Goal: Information Seeking & Learning: Learn about a topic

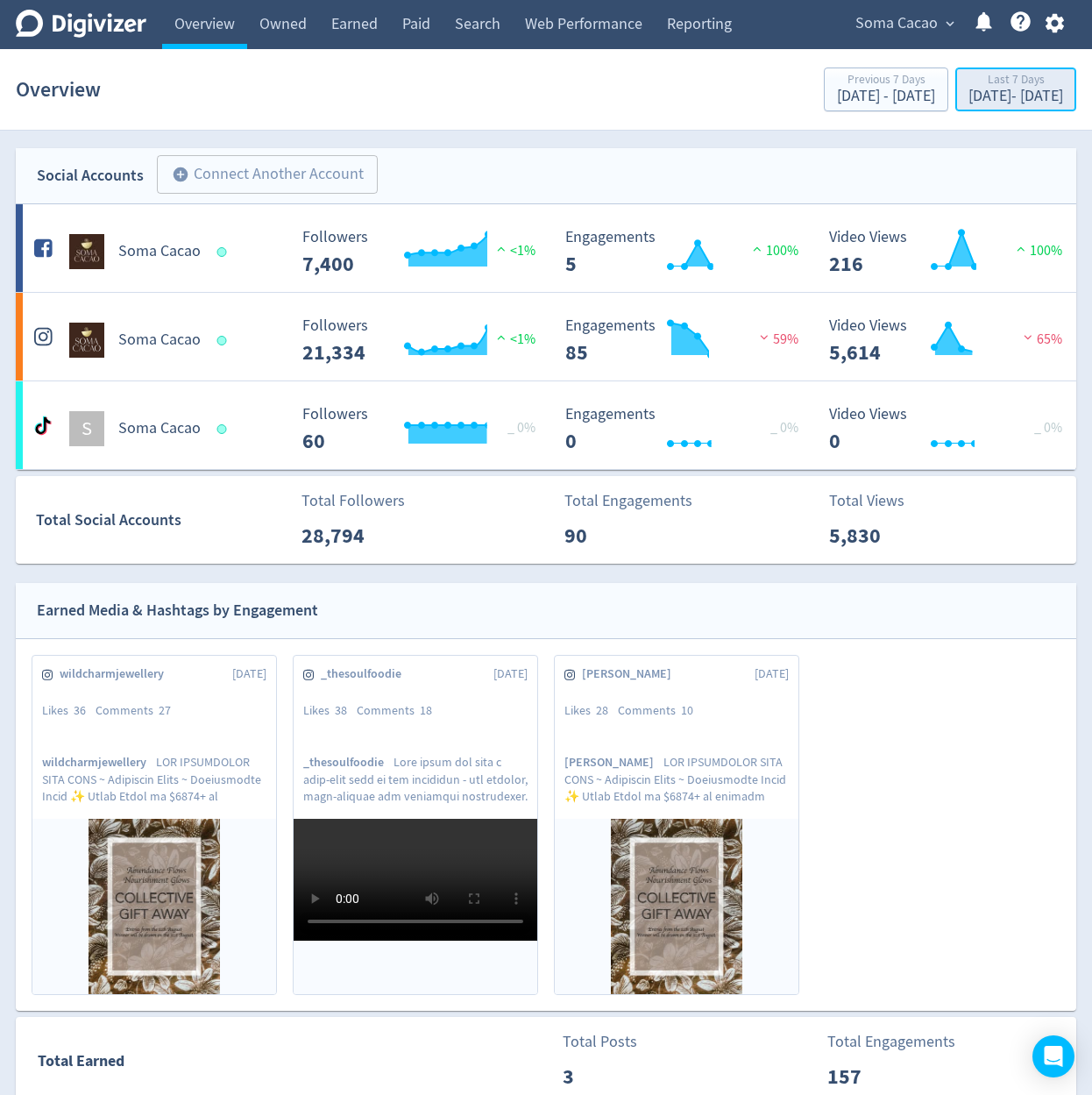
click at [969, 87] on div "Last 7 Days" at bounding box center [1016, 80] width 95 height 14
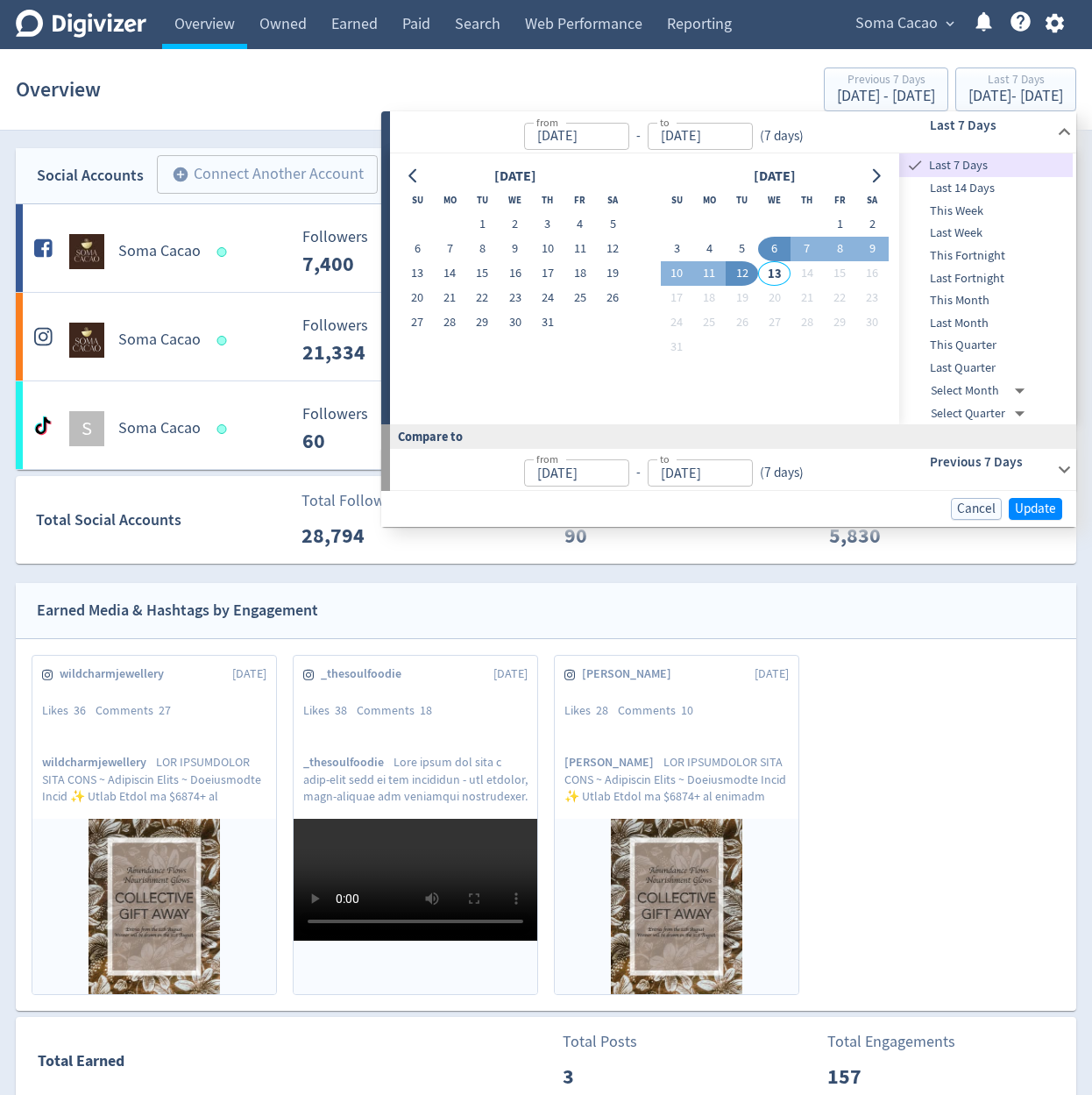
click at [920, 51] on section "Overview Previous 7 Days [DATE] - [DATE] Last 7 Days [DATE] - [DATE]" at bounding box center [546, 90] width 1092 height 82
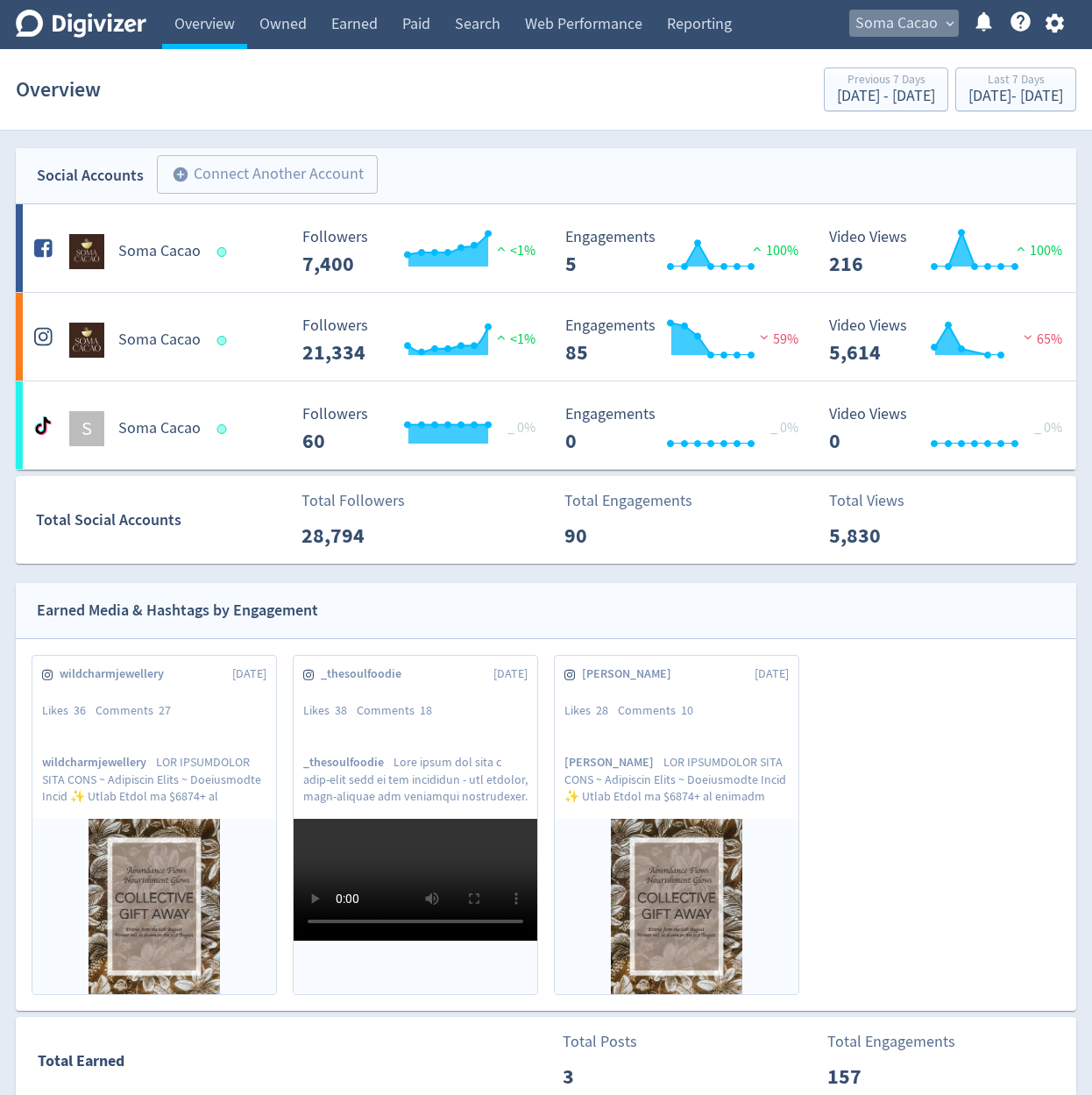
click at [927, 33] on span "Soma Cacao" at bounding box center [896, 23] width 82 height 28
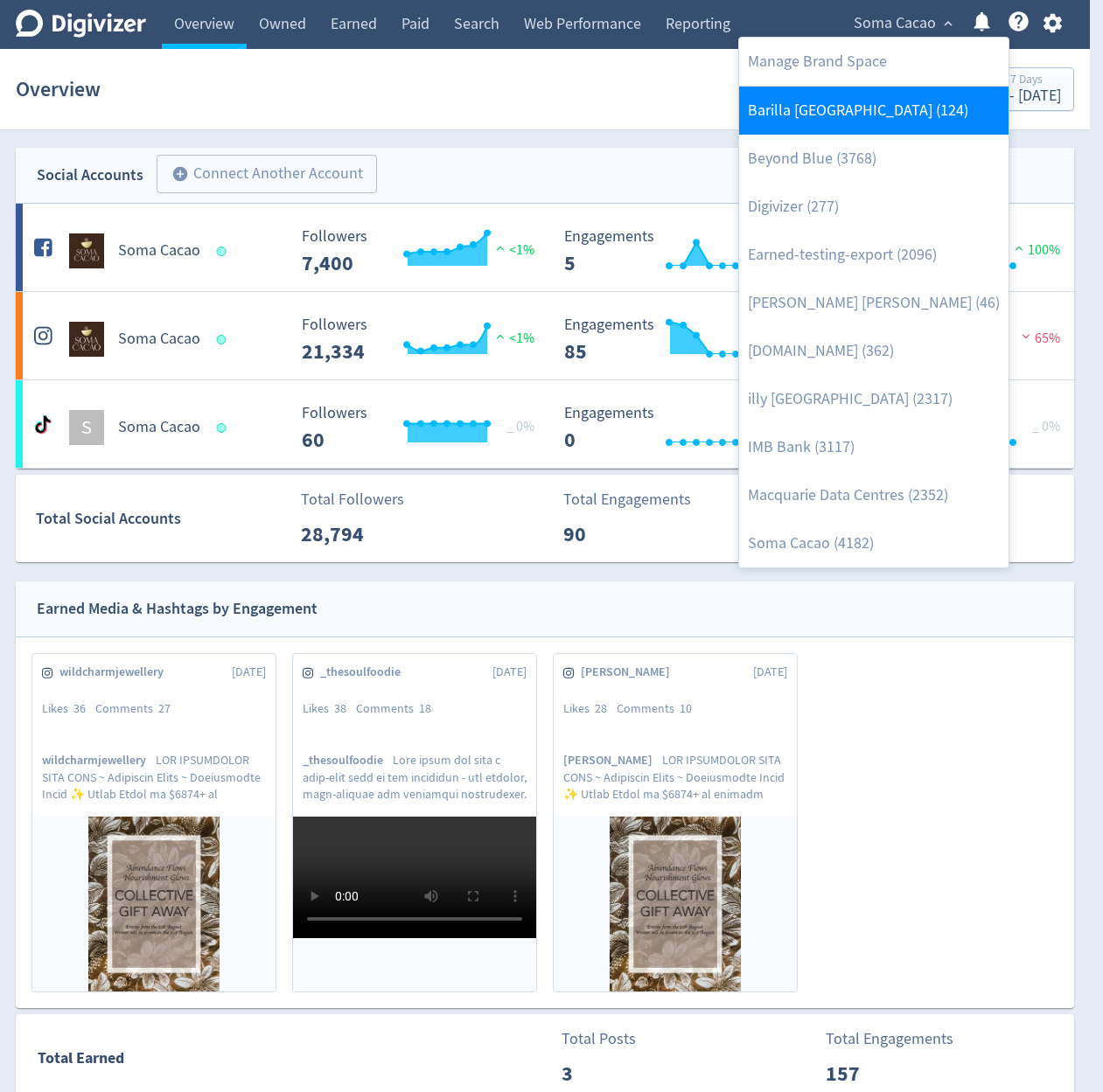
click at [890, 112] on link "Barilla [GEOGRAPHIC_DATA] (124)" at bounding box center [874, 111] width 269 height 48
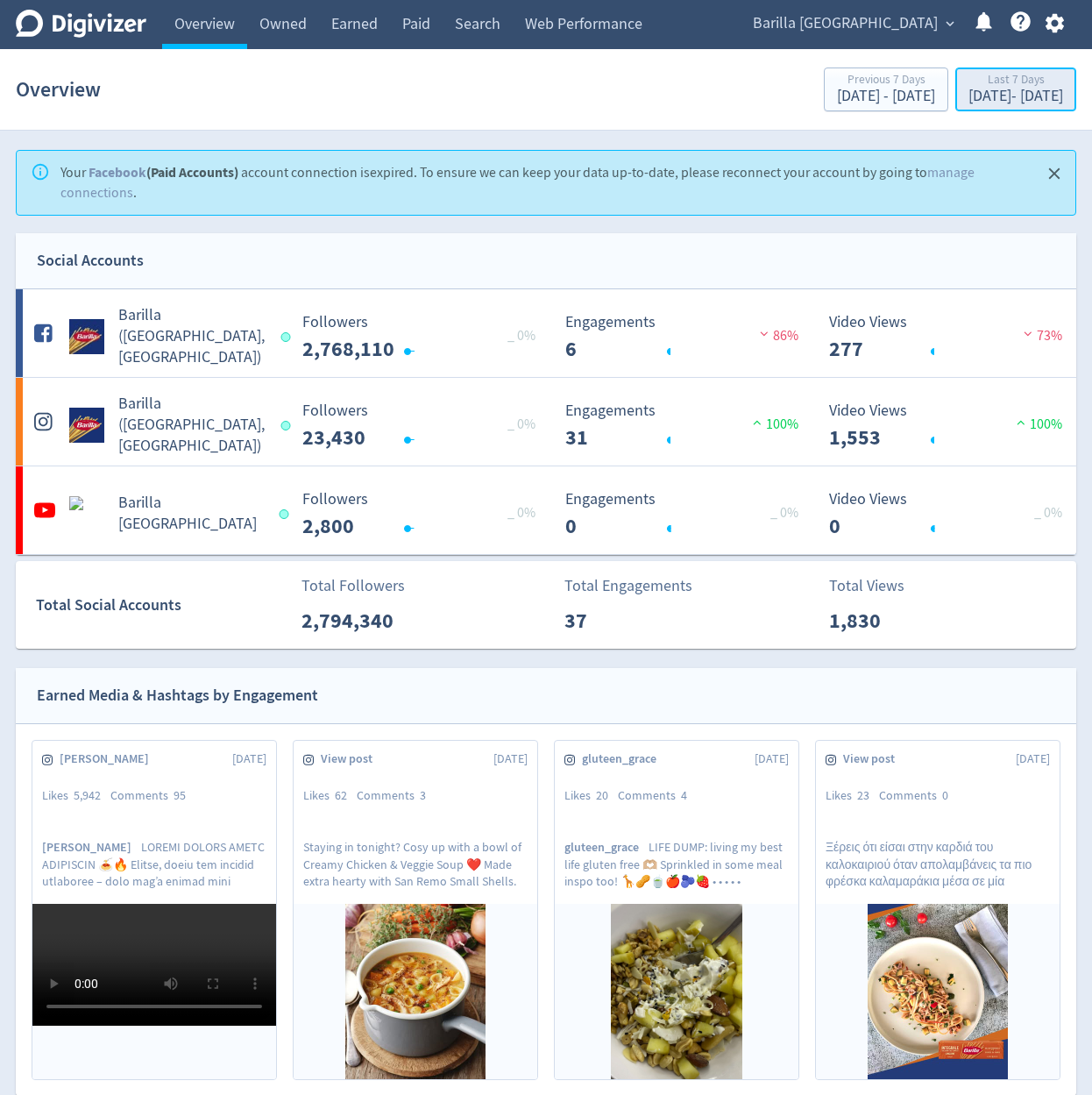
click at [1003, 88] on div "Last 7 Days" at bounding box center [1016, 80] width 95 height 14
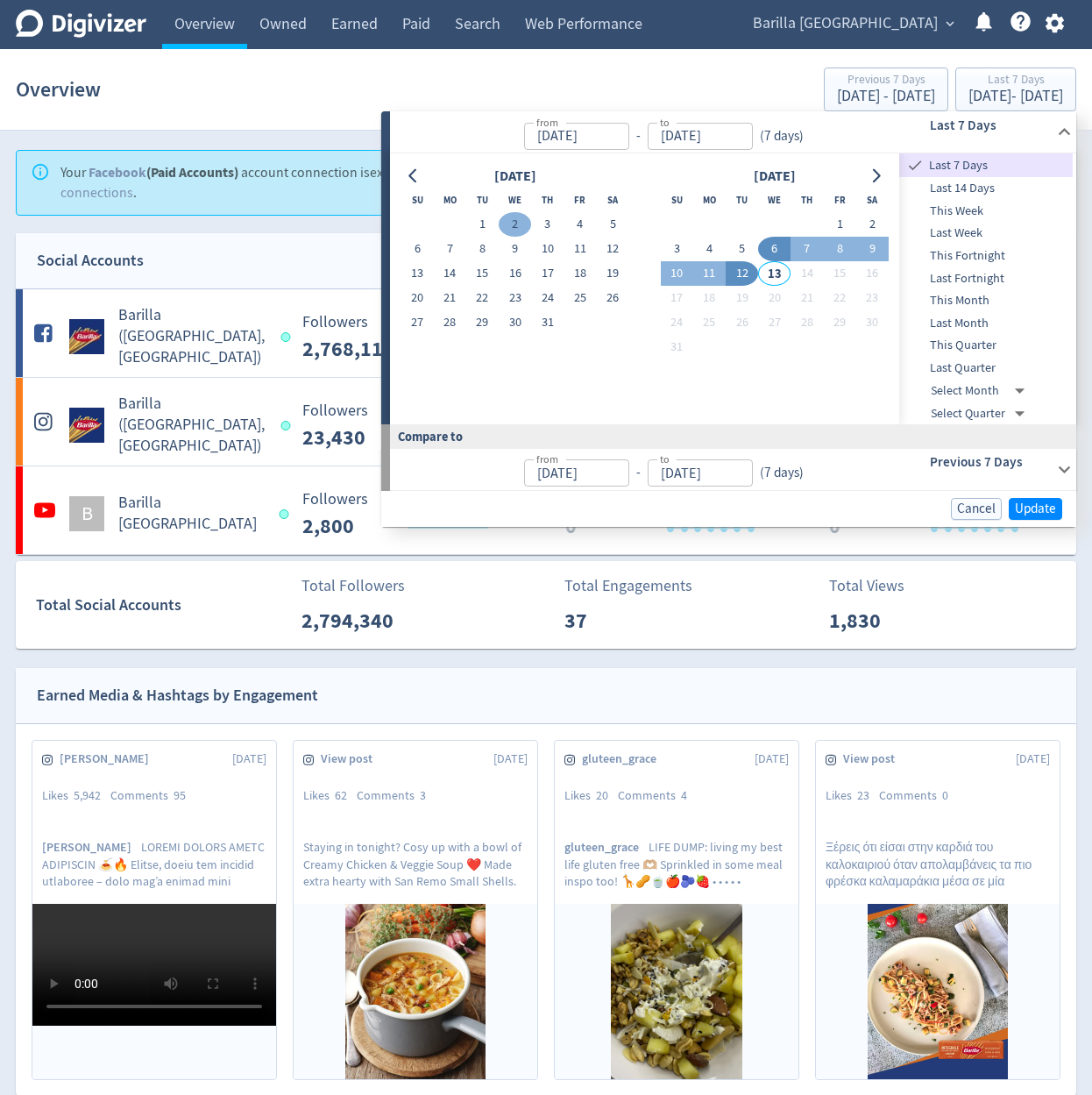
click at [505, 221] on button "2" at bounding box center [515, 224] width 33 height 24
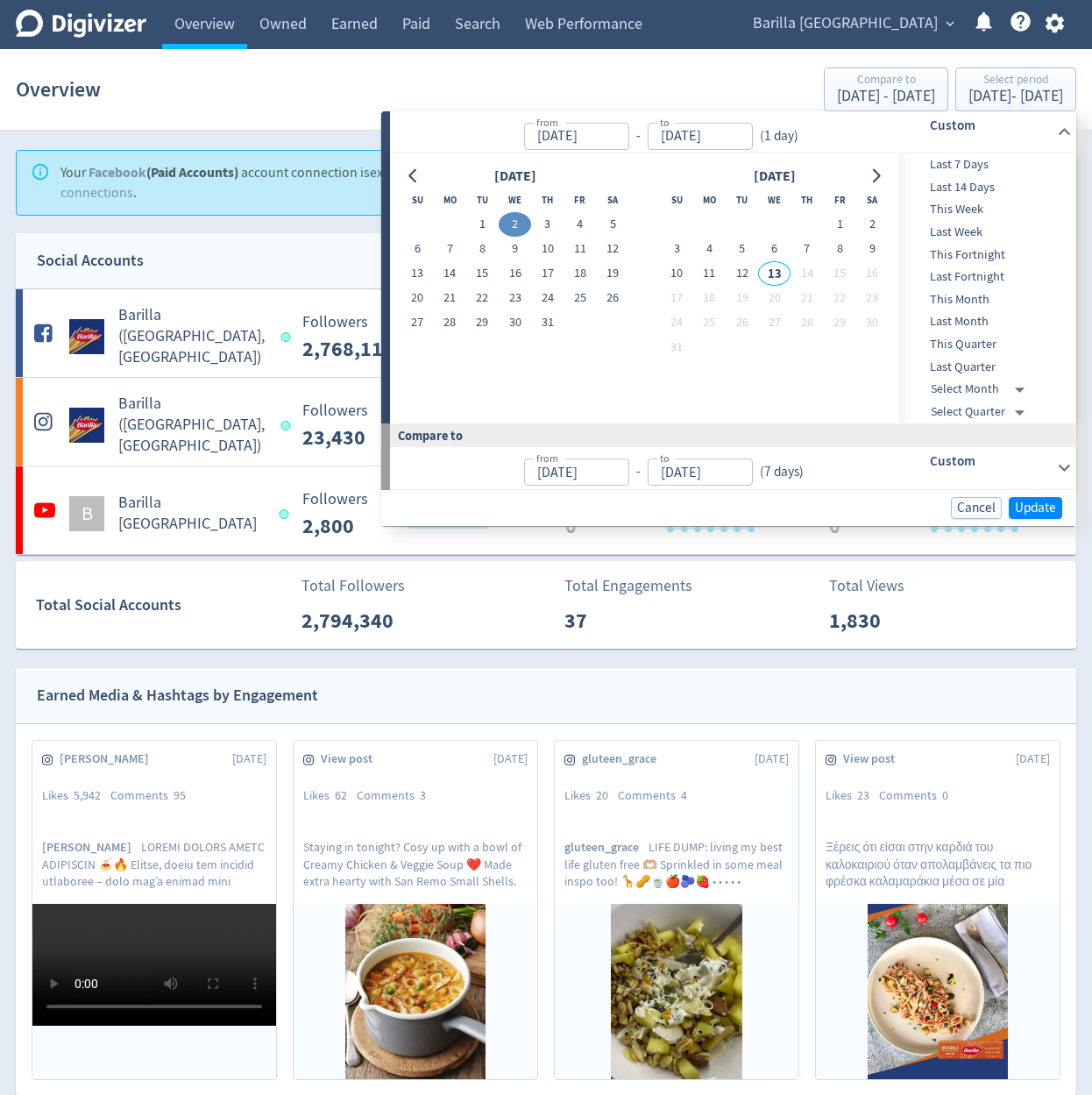
type input "[DATE]"
click at [505, 221] on button "2" at bounding box center [515, 224] width 33 height 24
type input "[DATE]"
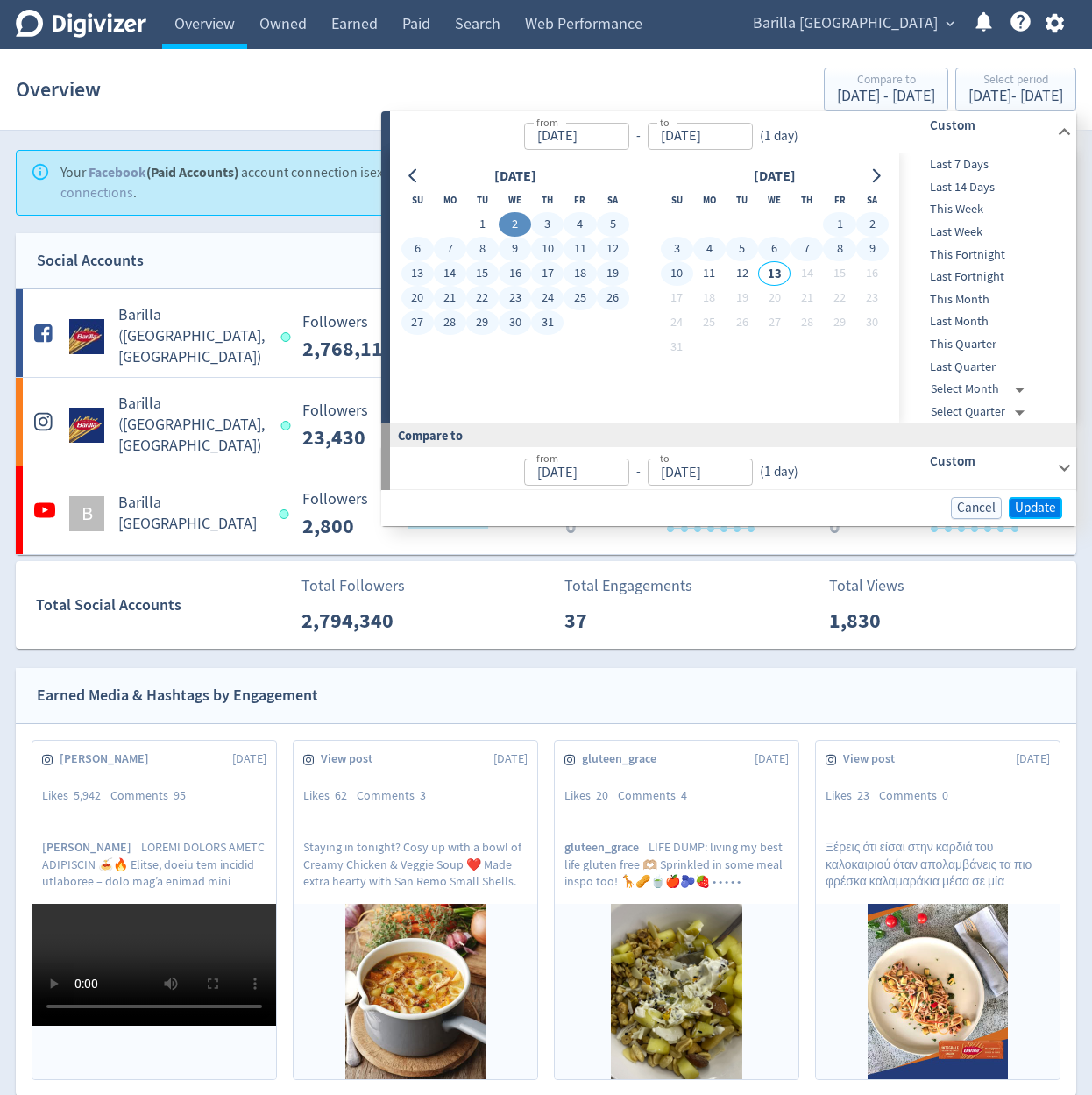
click at [1044, 509] on span "Update" at bounding box center [1035, 508] width 41 height 14
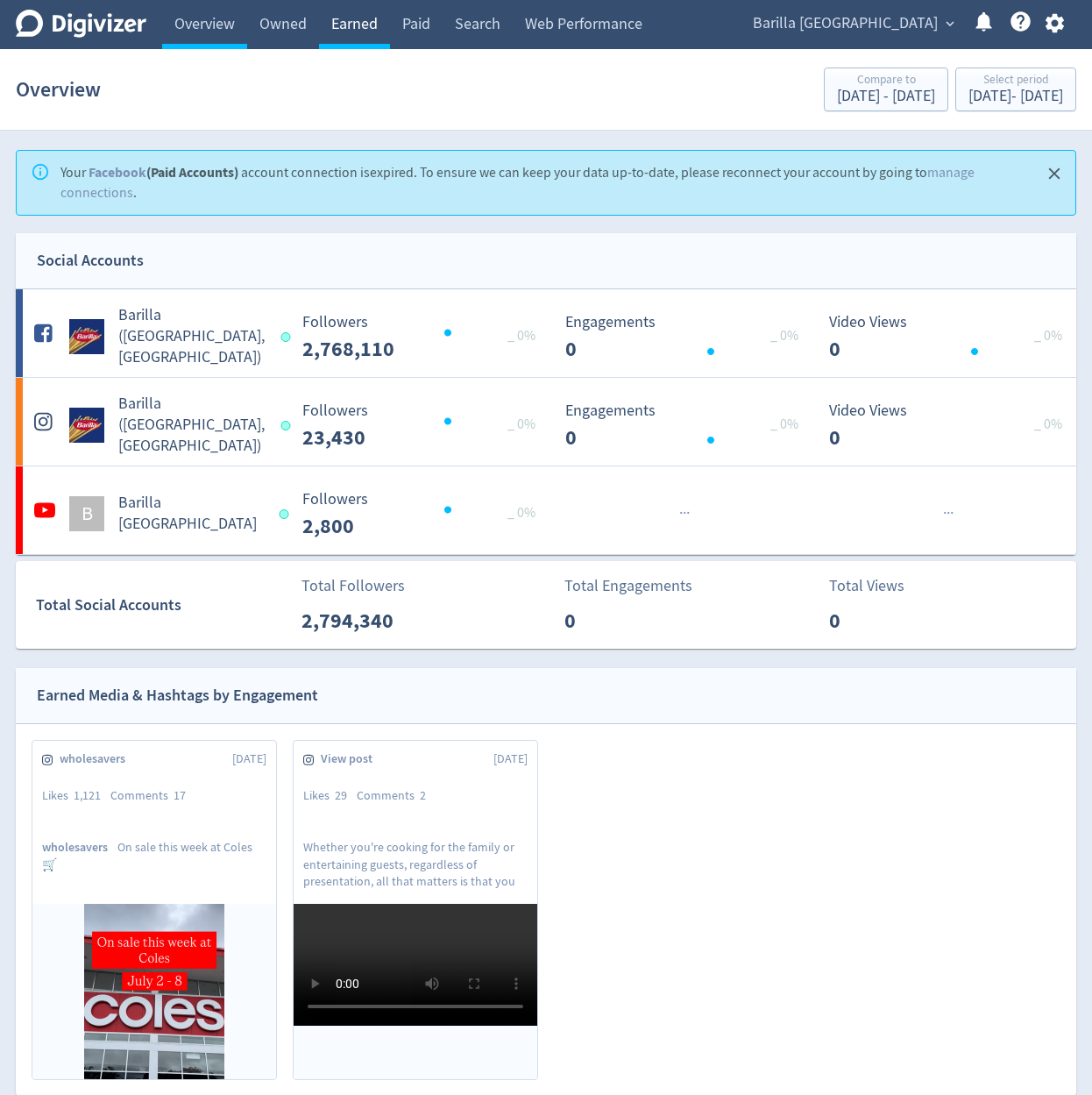
click at [372, 38] on link "Earned" at bounding box center [355, 24] width 71 height 49
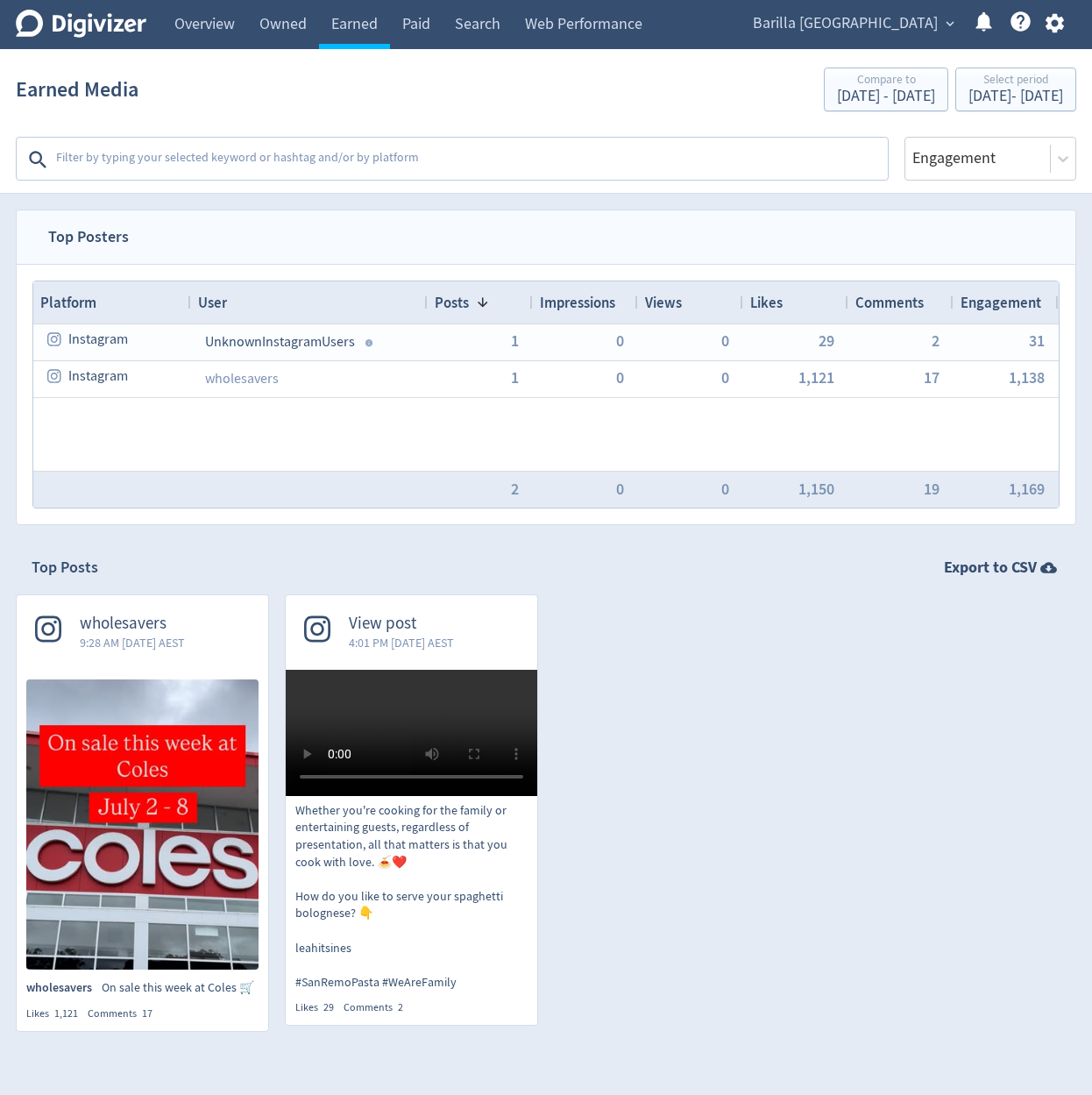
click at [367, 159] on textarea at bounding box center [470, 159] width 832 height 35
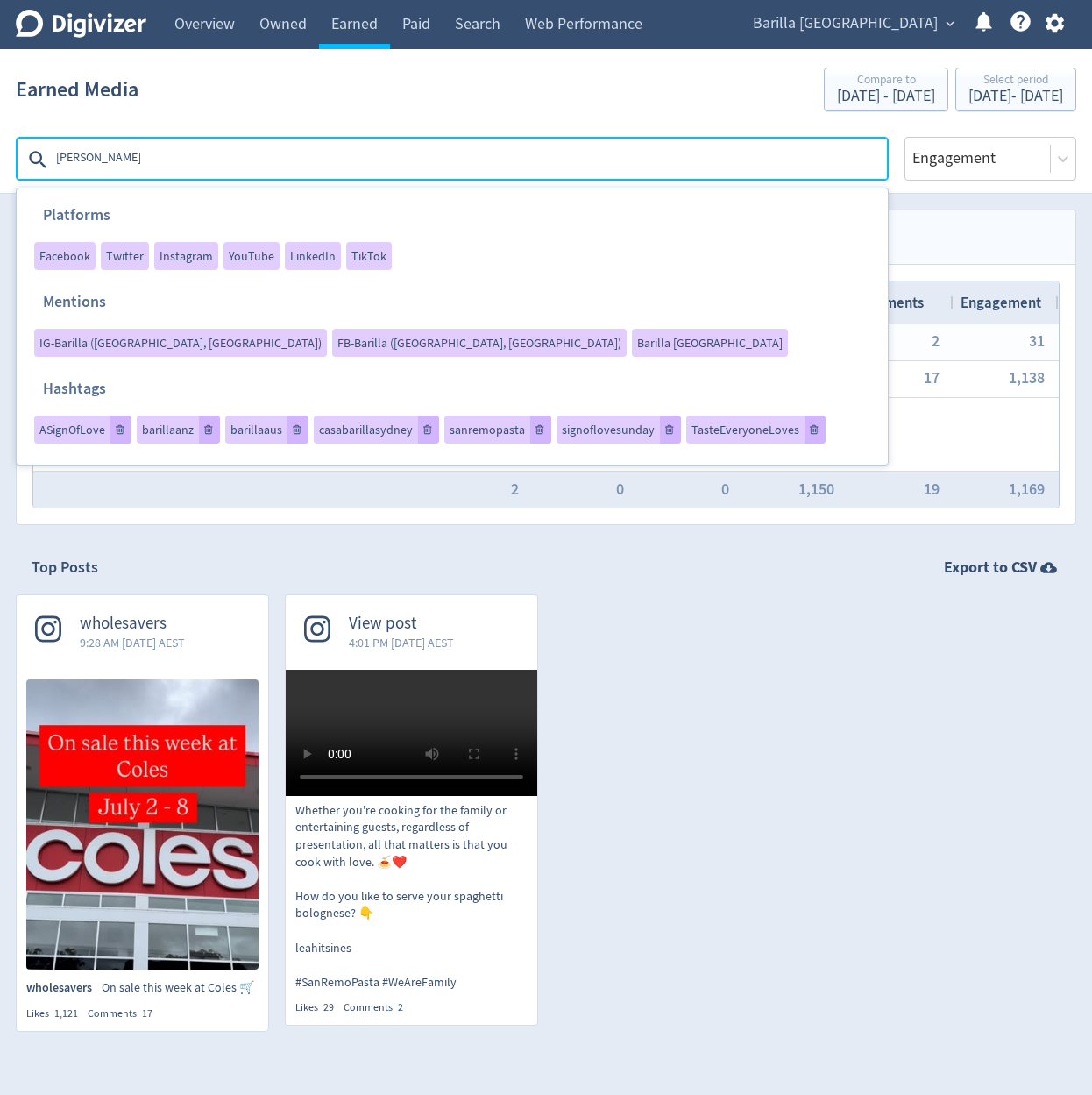
type textarea "coles"
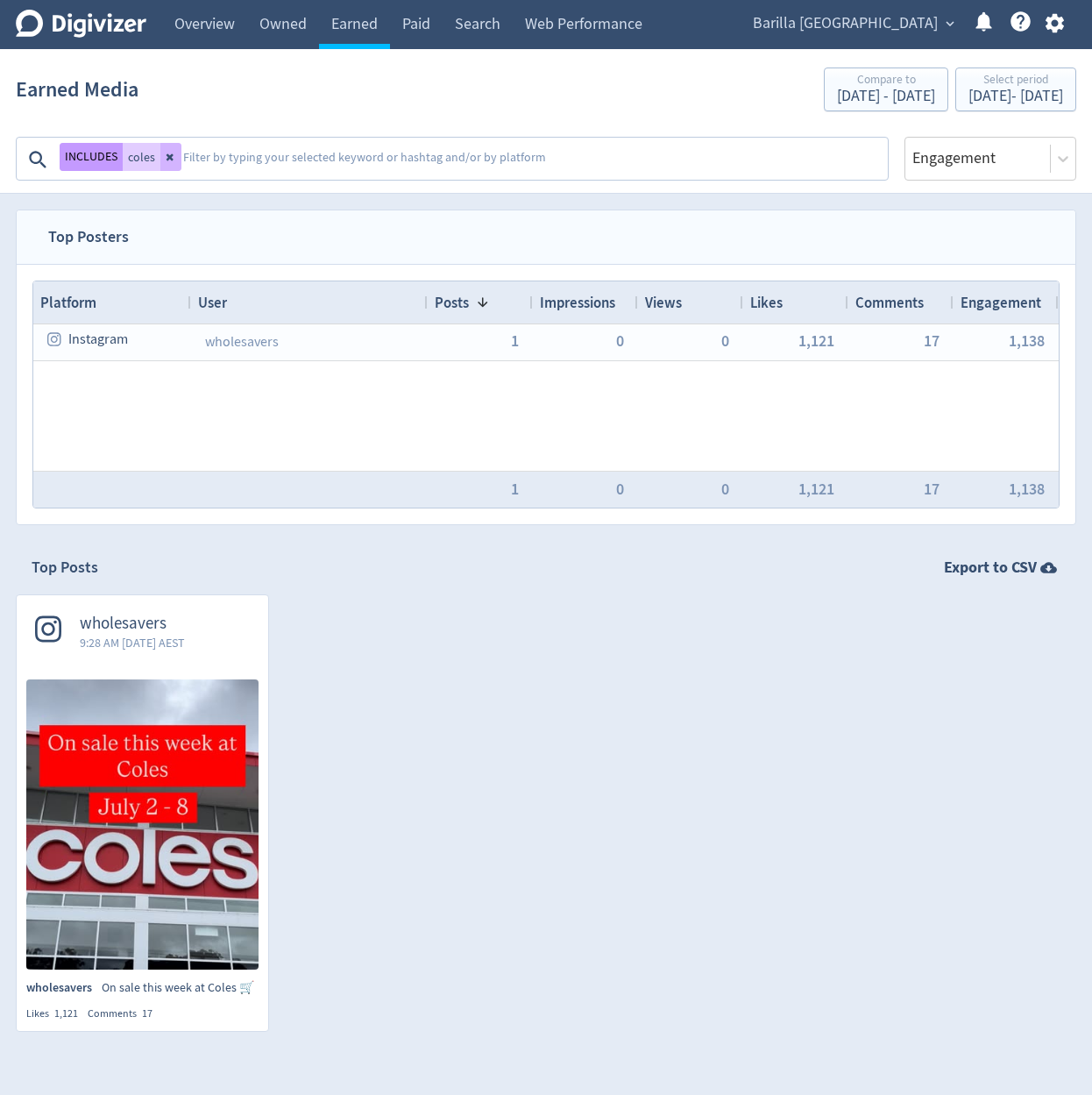
click at [96, 167] on button "INCLUDES" at bounding box center [91, 156] width 63 height 28
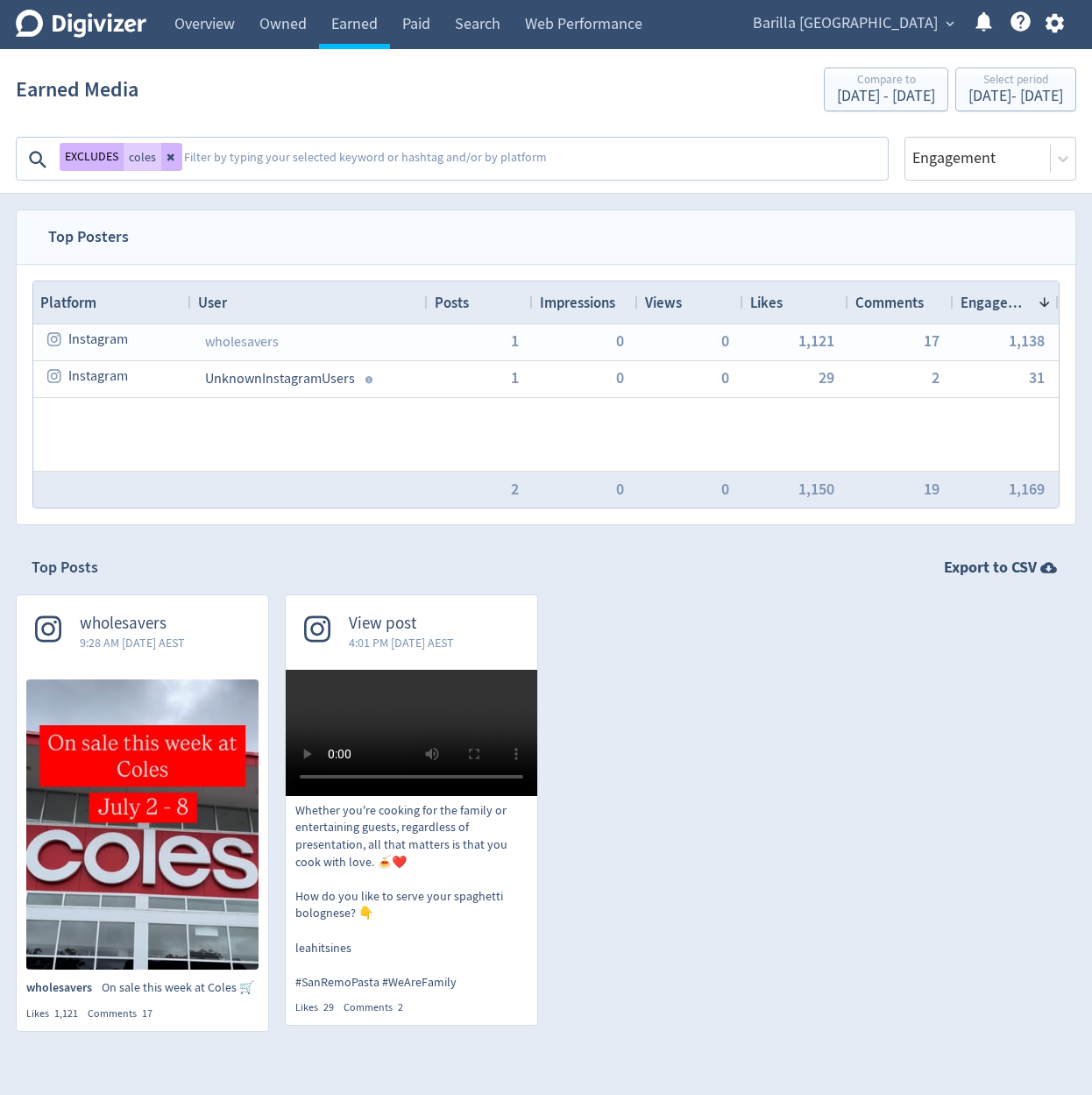
click at [263, 178] on textarea at bounding box center [534, 159] width 704 height 35
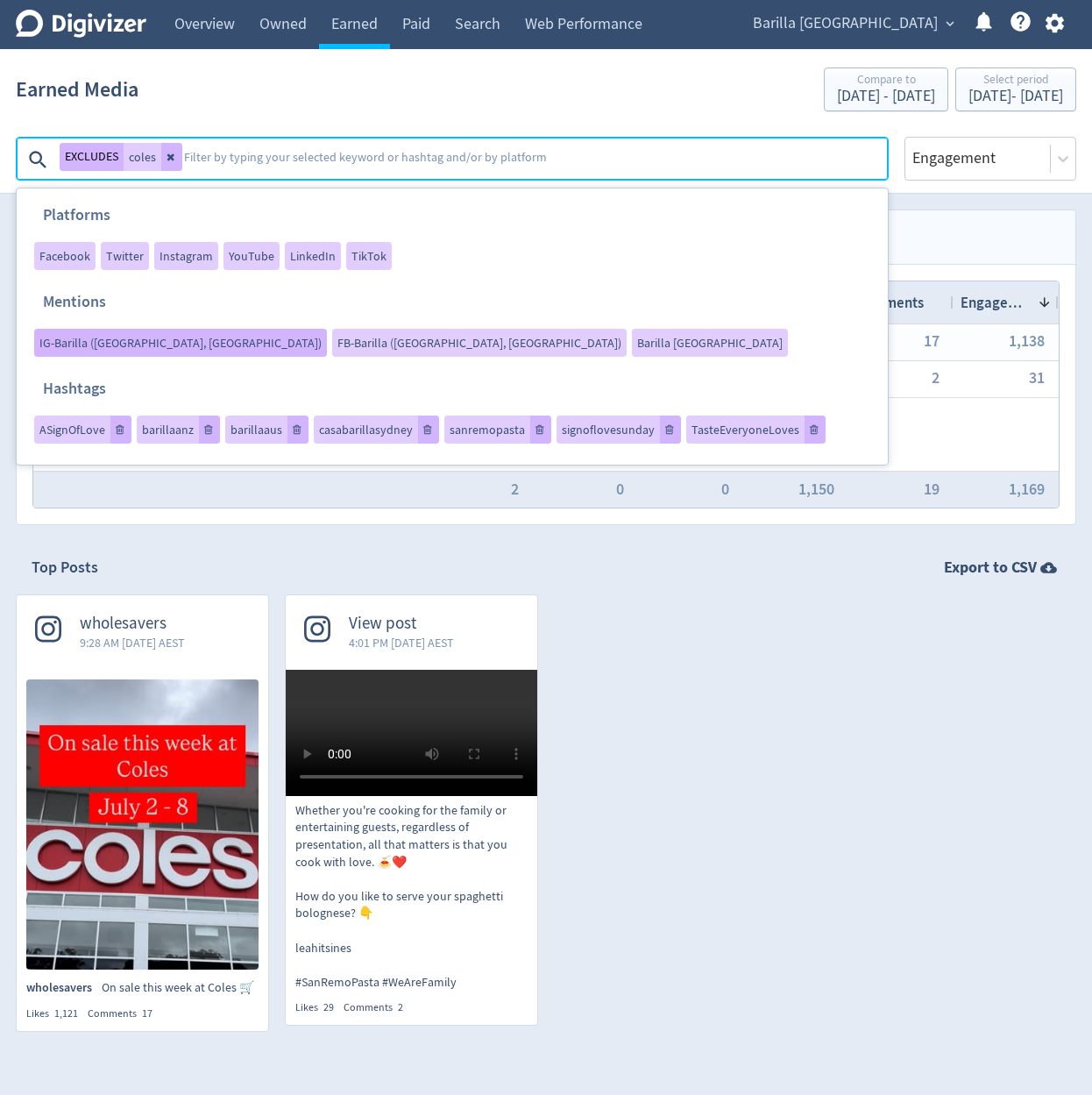
click at [322, 337] on span "IG-Barilla ([GEOGRAPHIC_DATA], [GEOGRAPHIC_DATA])" at bounding box center [180, 342] width 283 height 13
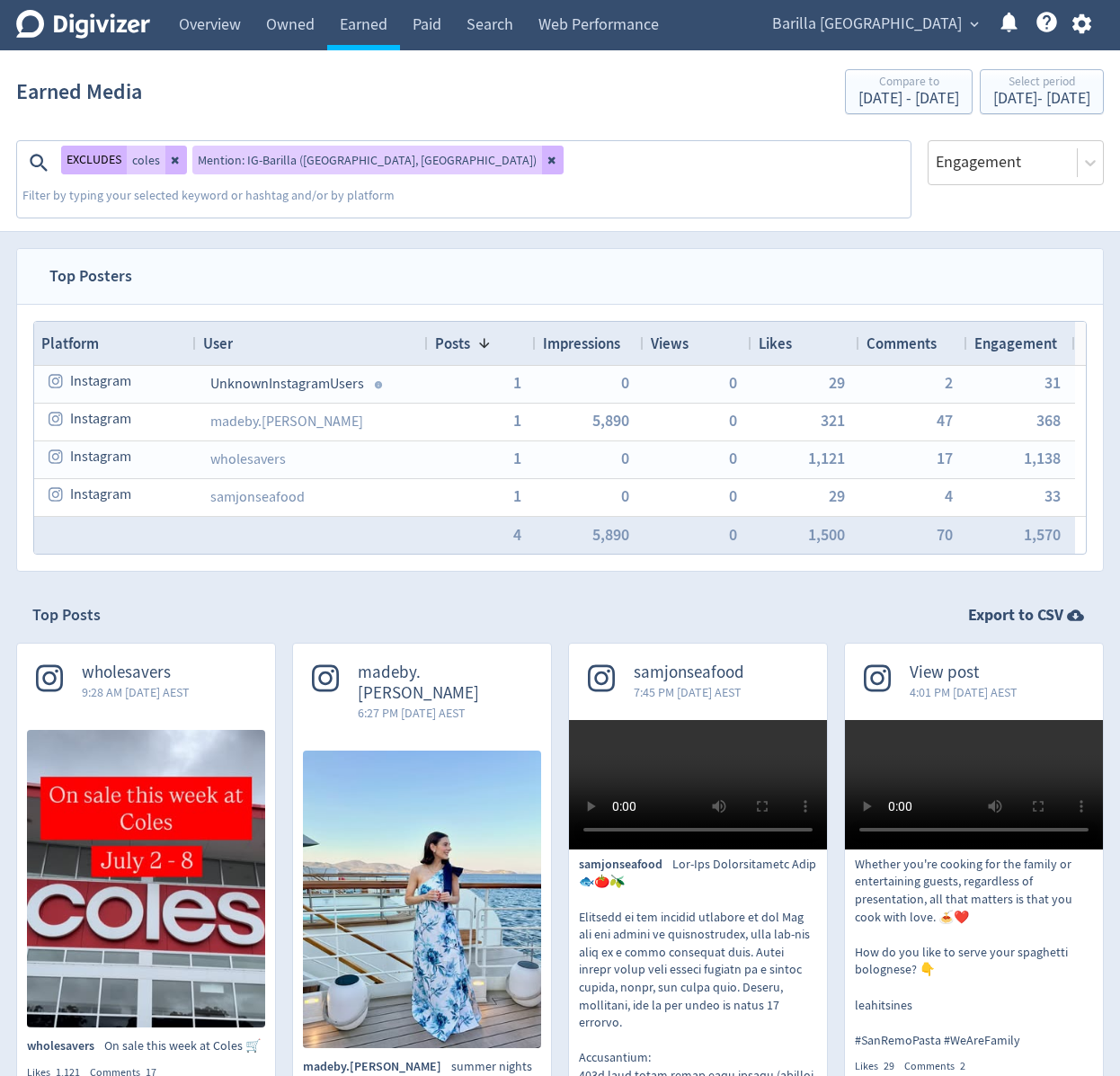
click at [361, 249] on nav "Top Posters" at bounding box center [560, 276] width 1086 height 54
click at [119, 170] on button "EXCLUDES" at bounding box center [94, 159] width 65 height 29
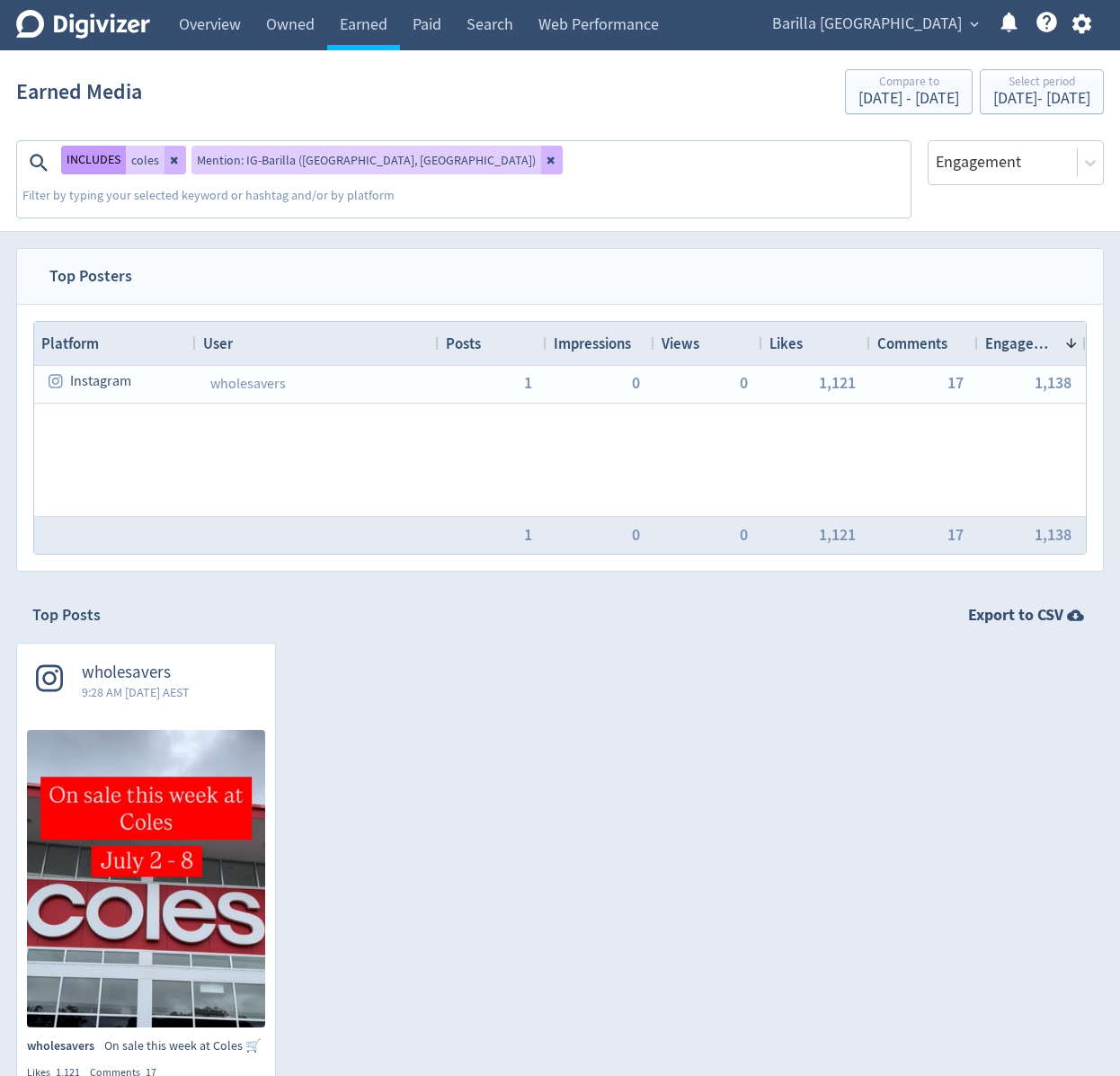
click at [119, 170] on button "INCLUDES" at bounding box center [93, 159] width 64 height 29
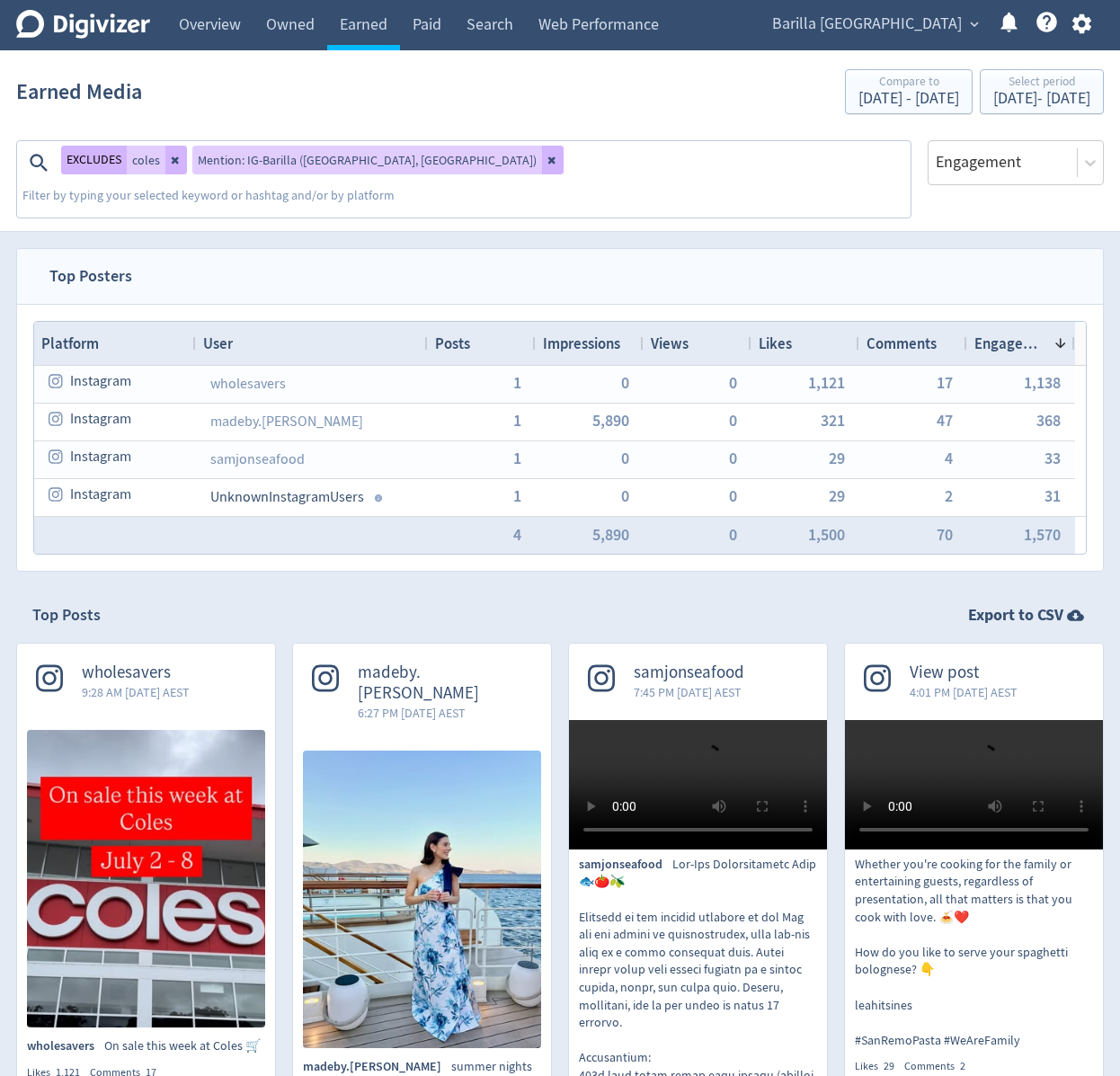
click at [578, 249] on nav "Top Posters" at bounding box center [560, 276] width 1086 height 54
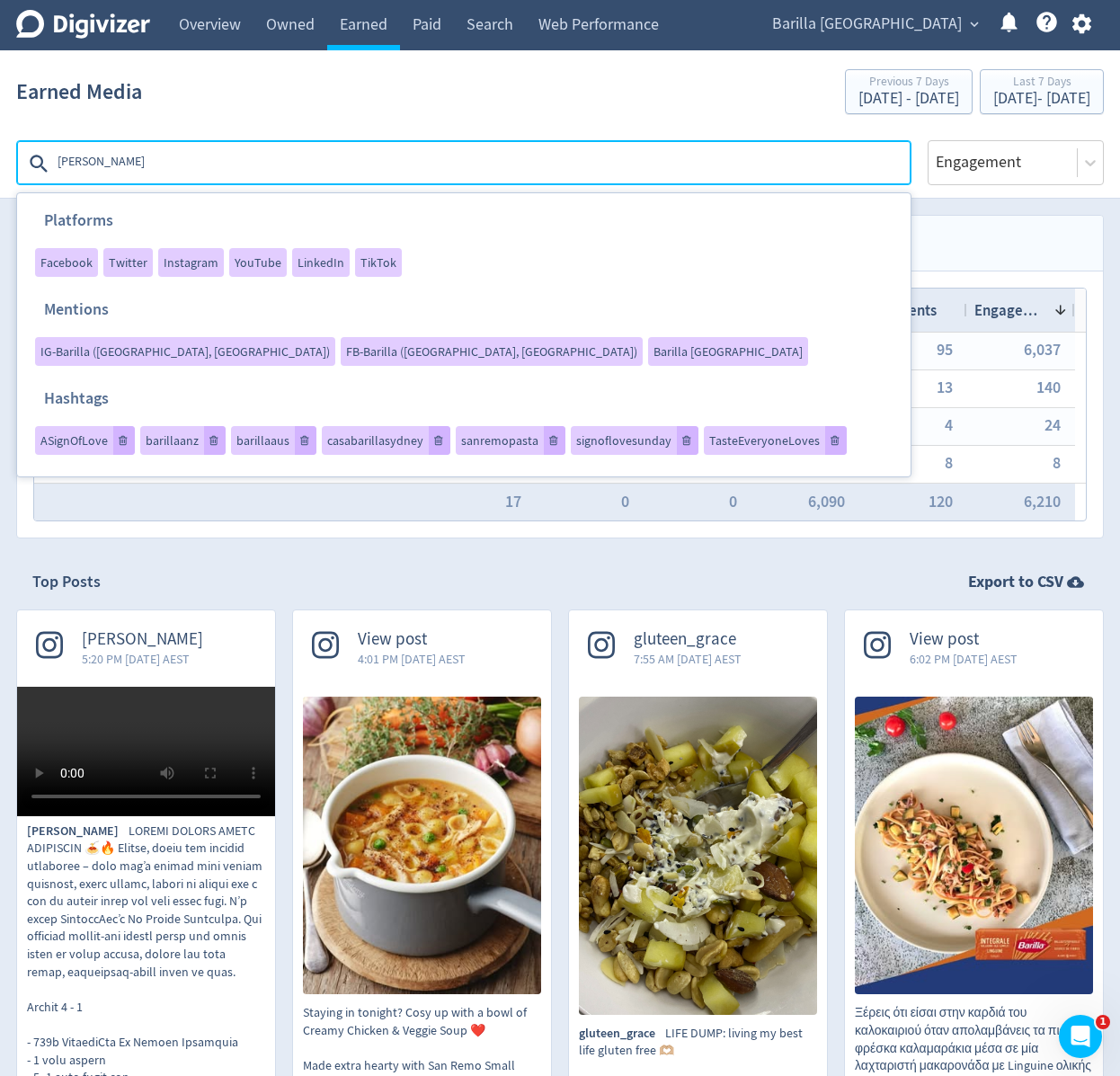
type textarea "coles"
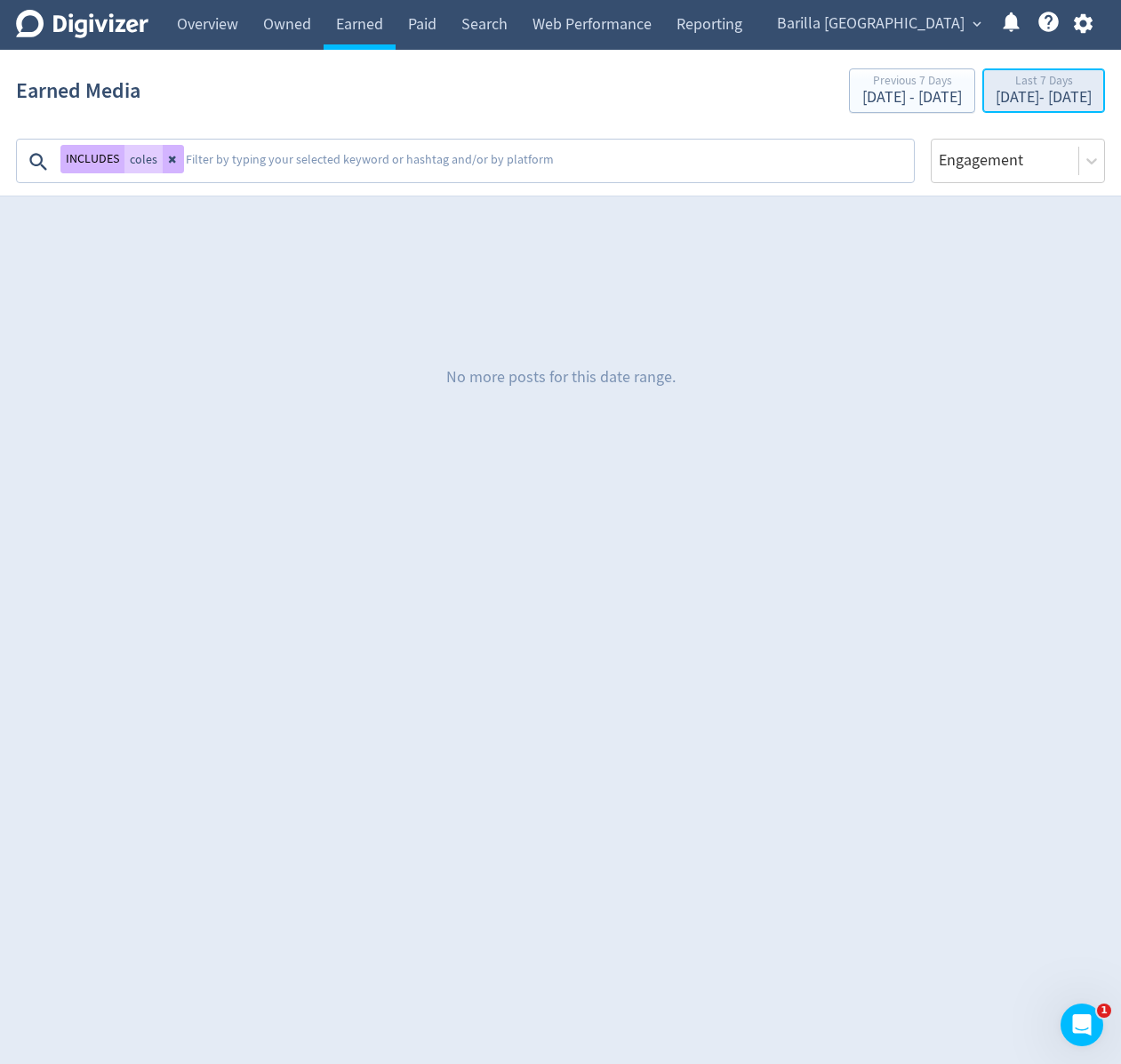
click at [996, 76] on div "Last 7 Days" at bounding box center [1044, 81] width 96 height 15
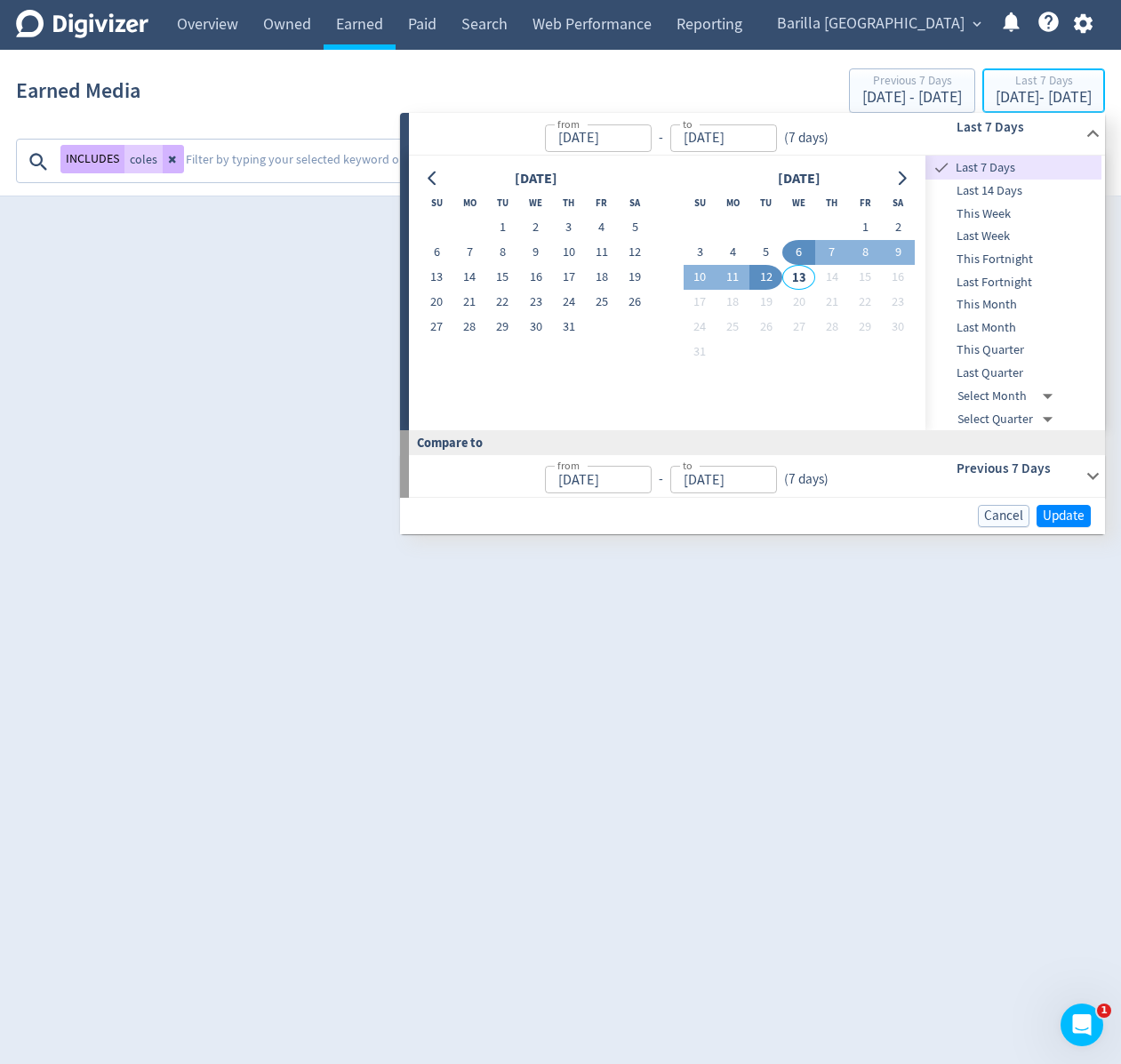
type input "[DATE]"
click at [532, 220] on button "2" at bounding box center [536, 227] width 33 height 24
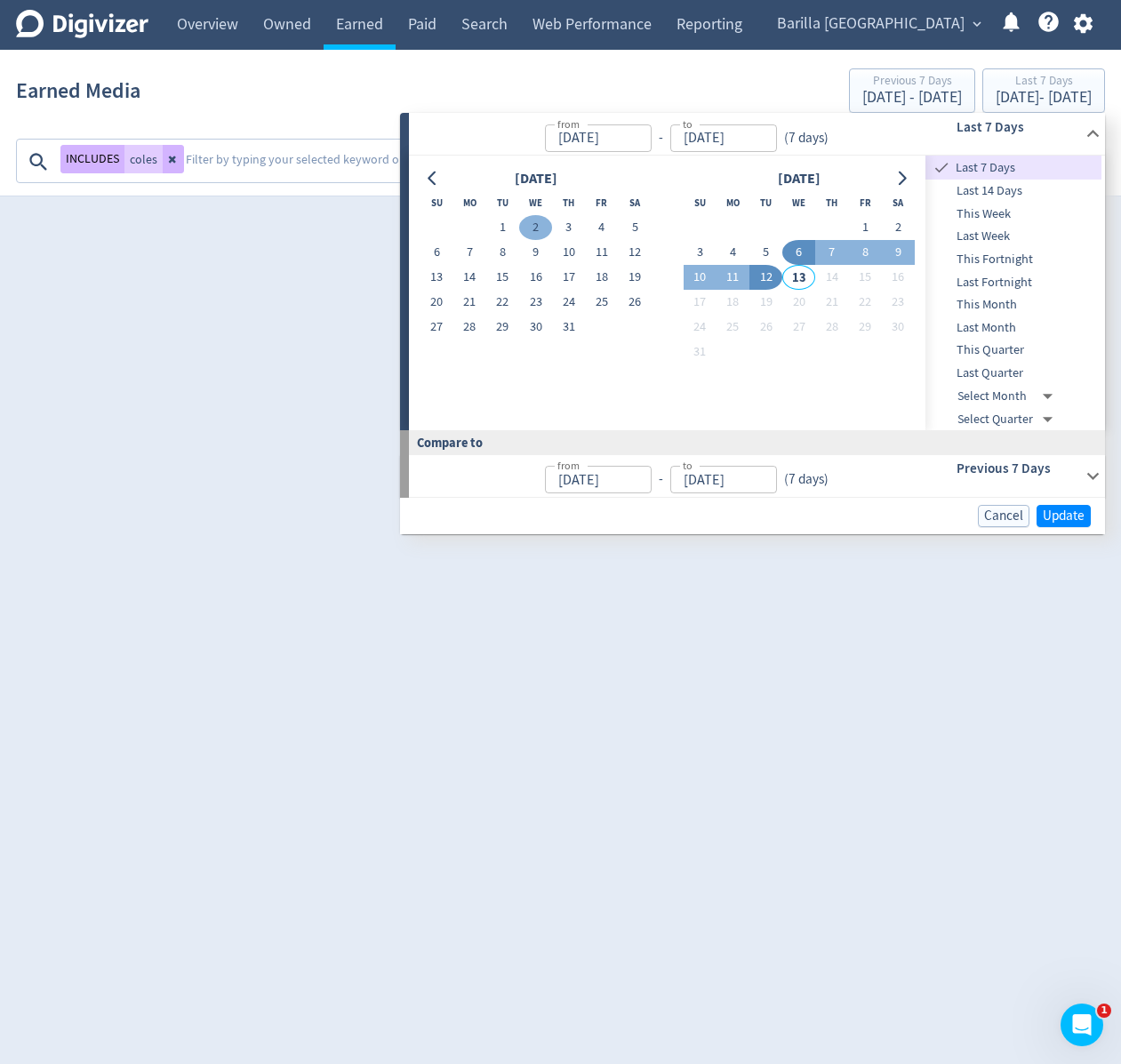
type input "[DATE]"
click at [532, 220] on button "2" at bounding box center [536, 227] width 33 height 24
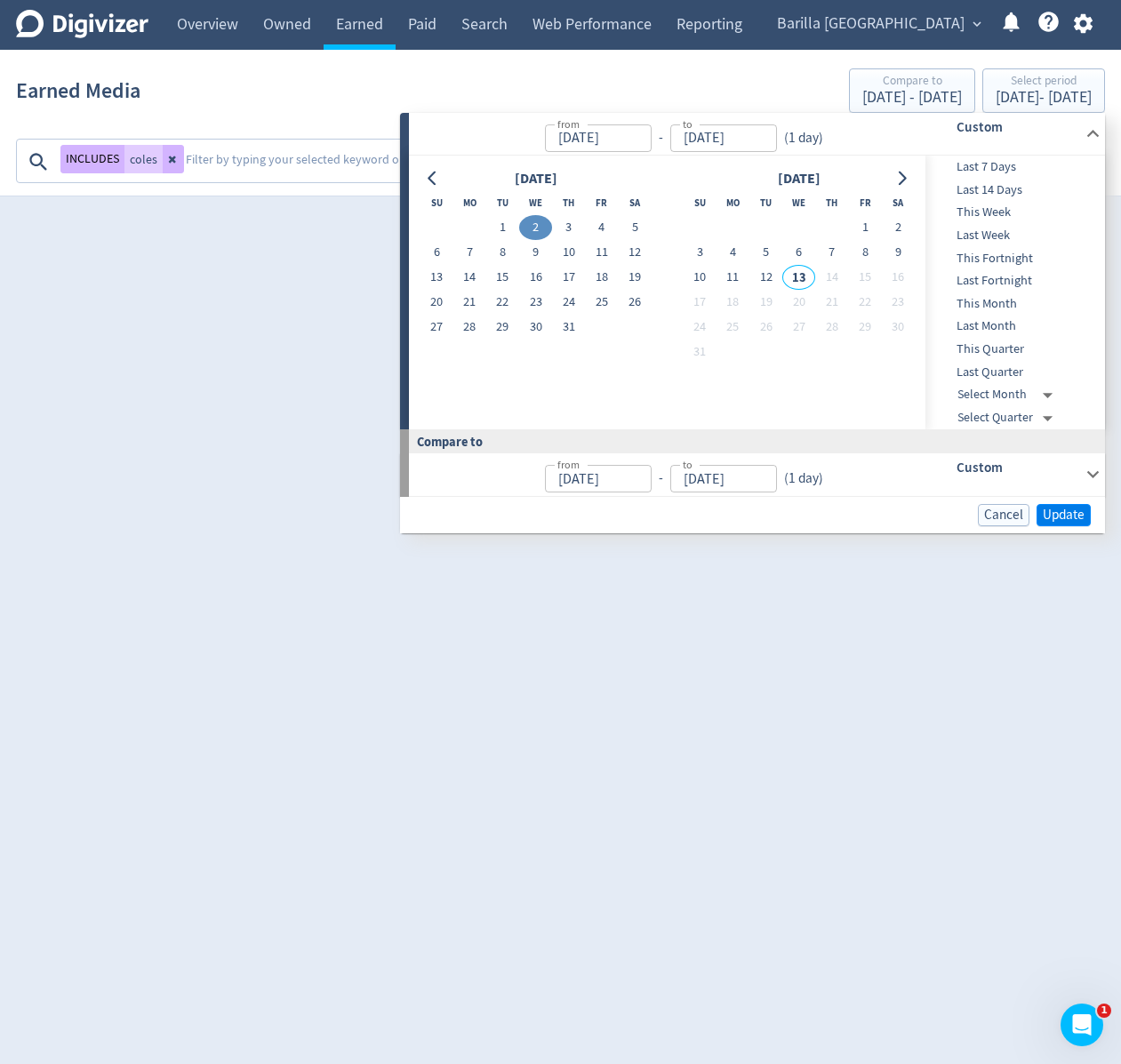
type input "[DATE]"
click at [1073, 520] on span "Update" at bounding box center [1063, 515] width 42 height 14
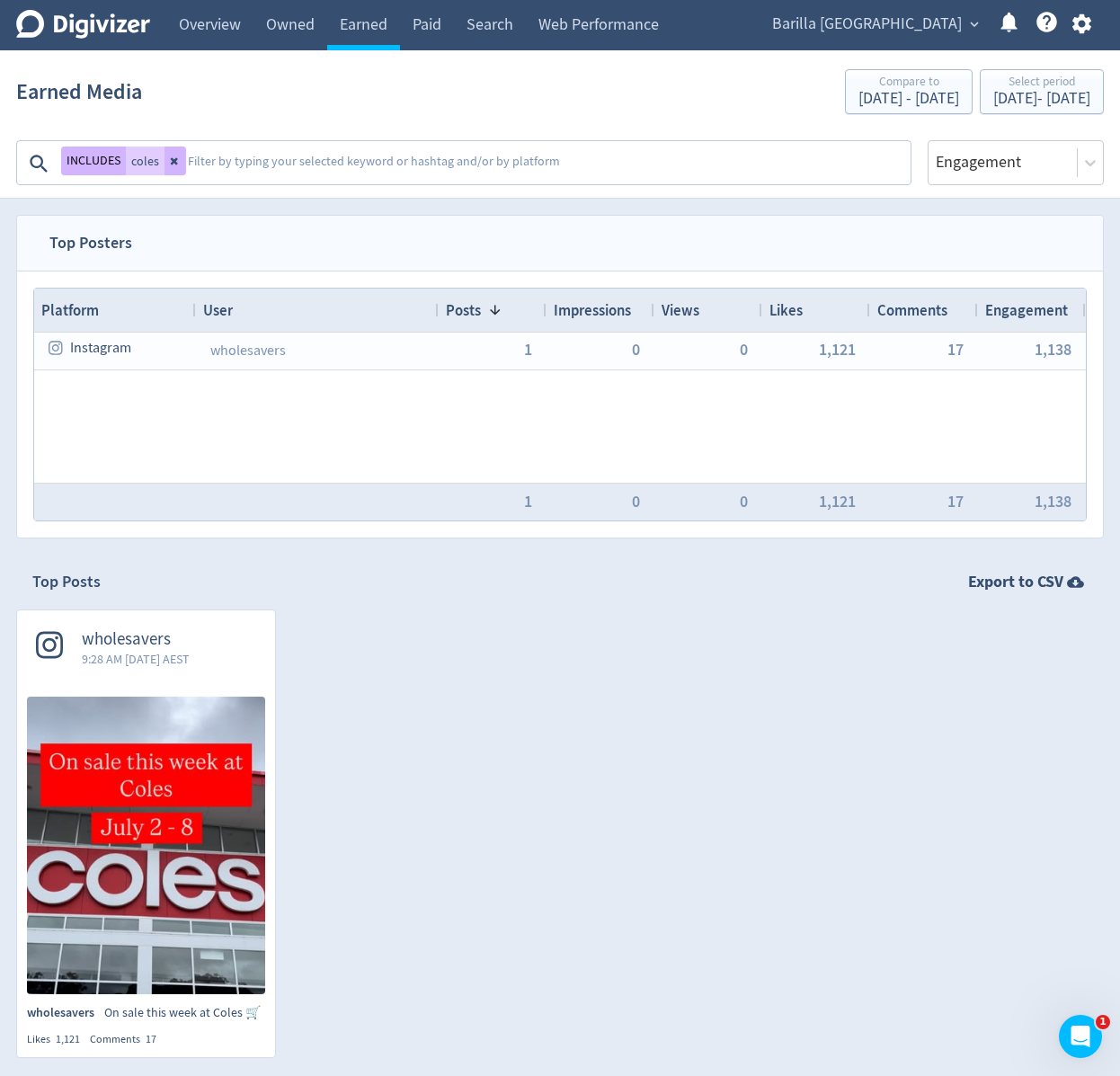
click at [268, 168] on textarea at bounding box center [547, 163] width 723 height 36
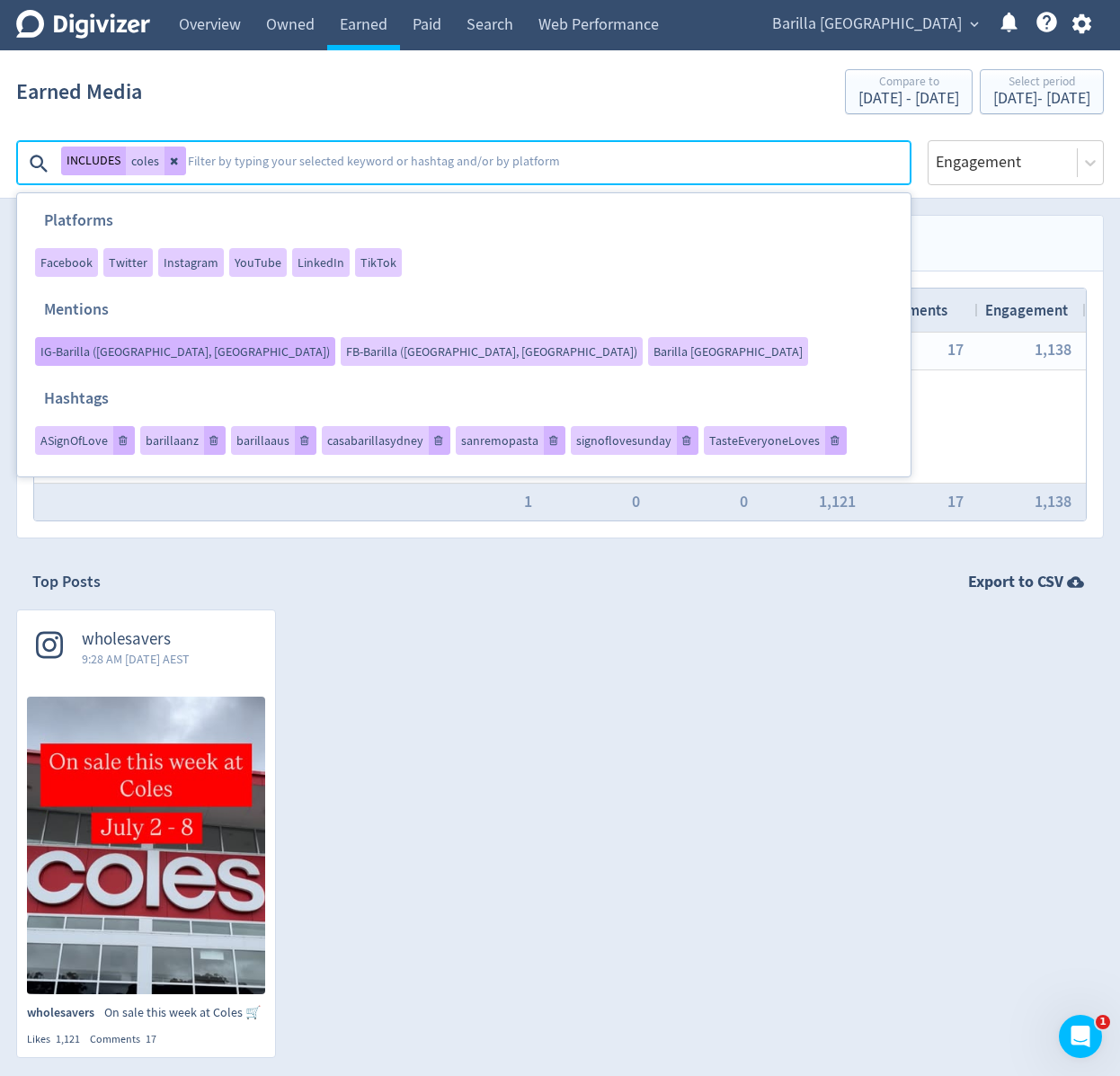
click at [330, 345] on span "IG-Barilla ([GEOGRAPHIC_DATA], [GEOGRAPHIC_DATA])" at bounding box center [185, 351] width 290 height 13
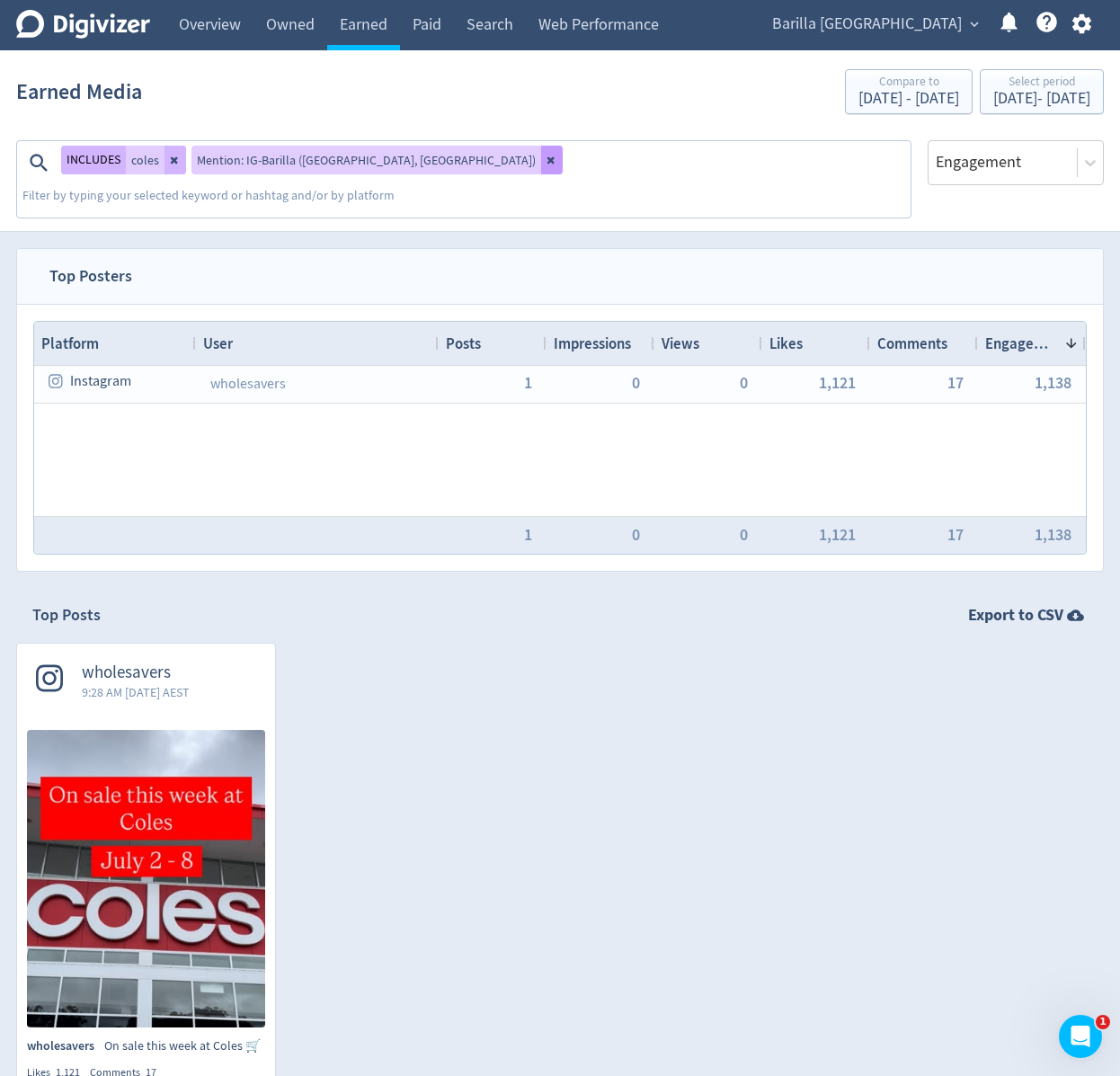
click at [547, 160] on icon at bounding box center [552, 159] width 11 height 11
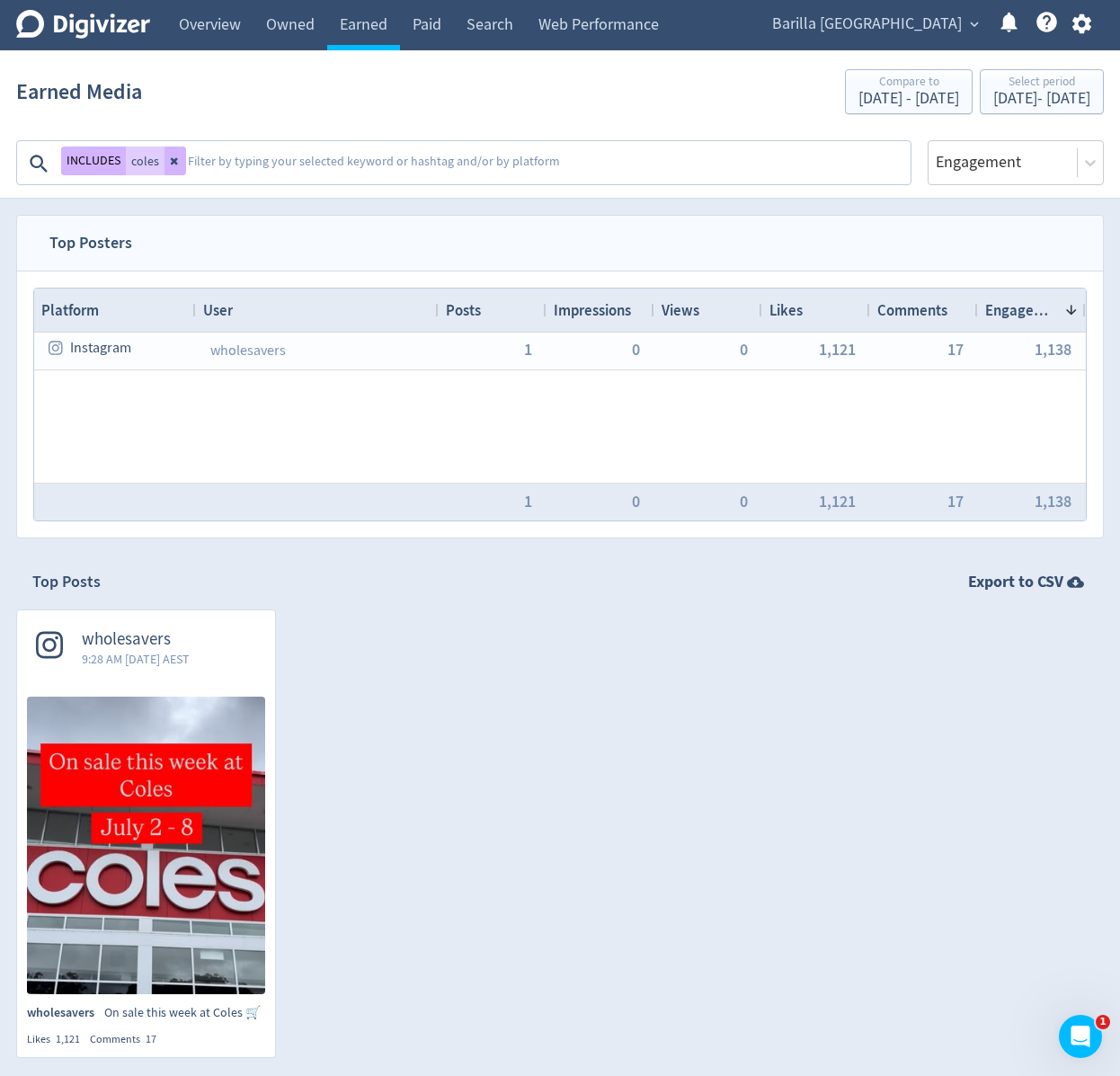
click at [392, 155] on textarea at bounding box center [547, 163] width 723 height 36
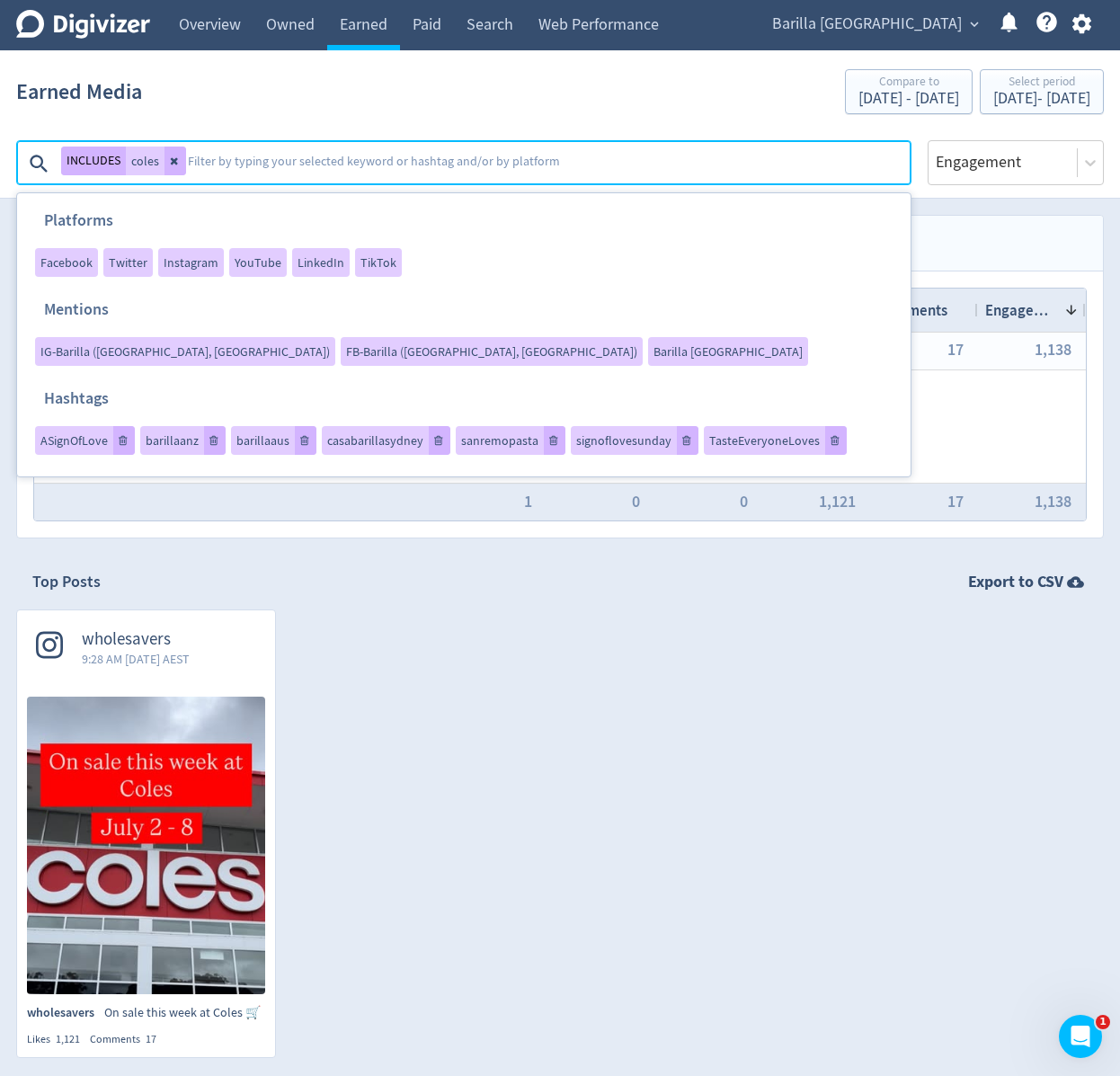
click at [592, 337] on li "FB-Barilla ([GEOGRAPHIC_DATA], [GEOGRAPHIC_DATA])" at bounding box center [489, 354] width 308 height 35
click at [598, 345] on span "FB-Barilla ([GEOGRAPHIC_DATA], [GEOGRAPHIC_DATA])" at bounding box center [492, 351] width 291 height 13
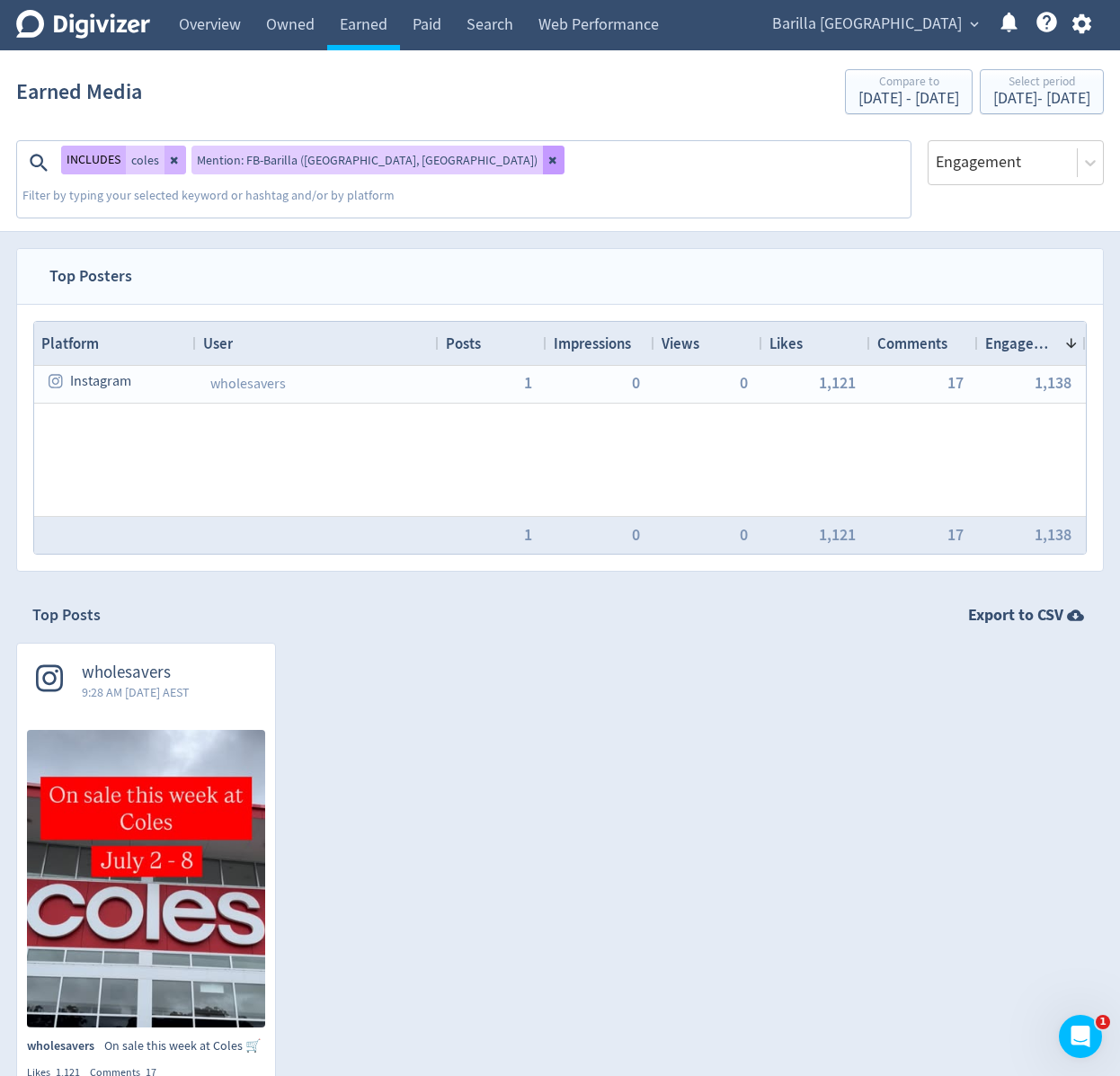
click at [543, 169] on button at bounding box center [554, 159] width 22 height 29
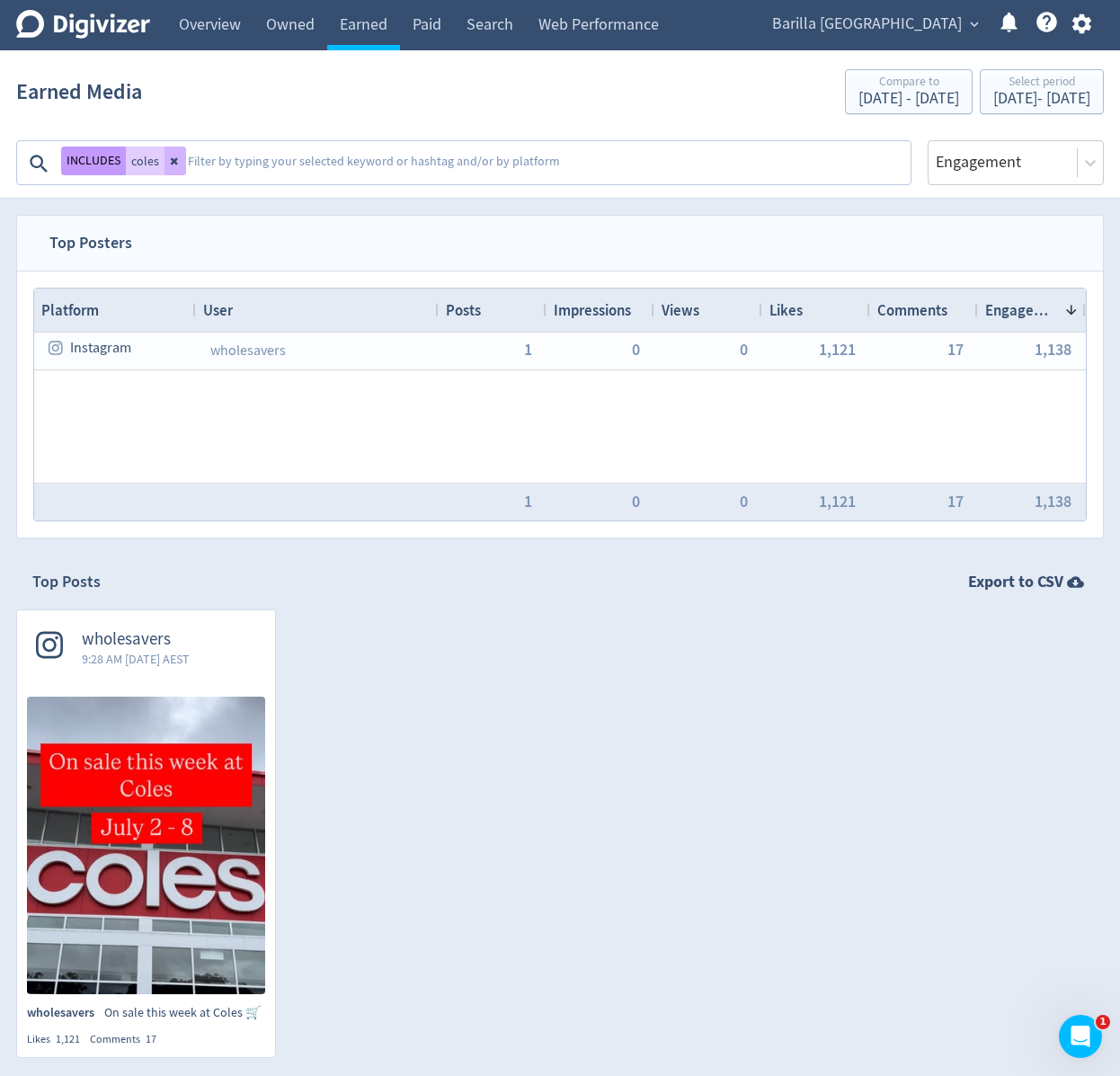
click at [100, 159] on button "INCLUDES" at bounding box center [93, 160] width 64 height 29
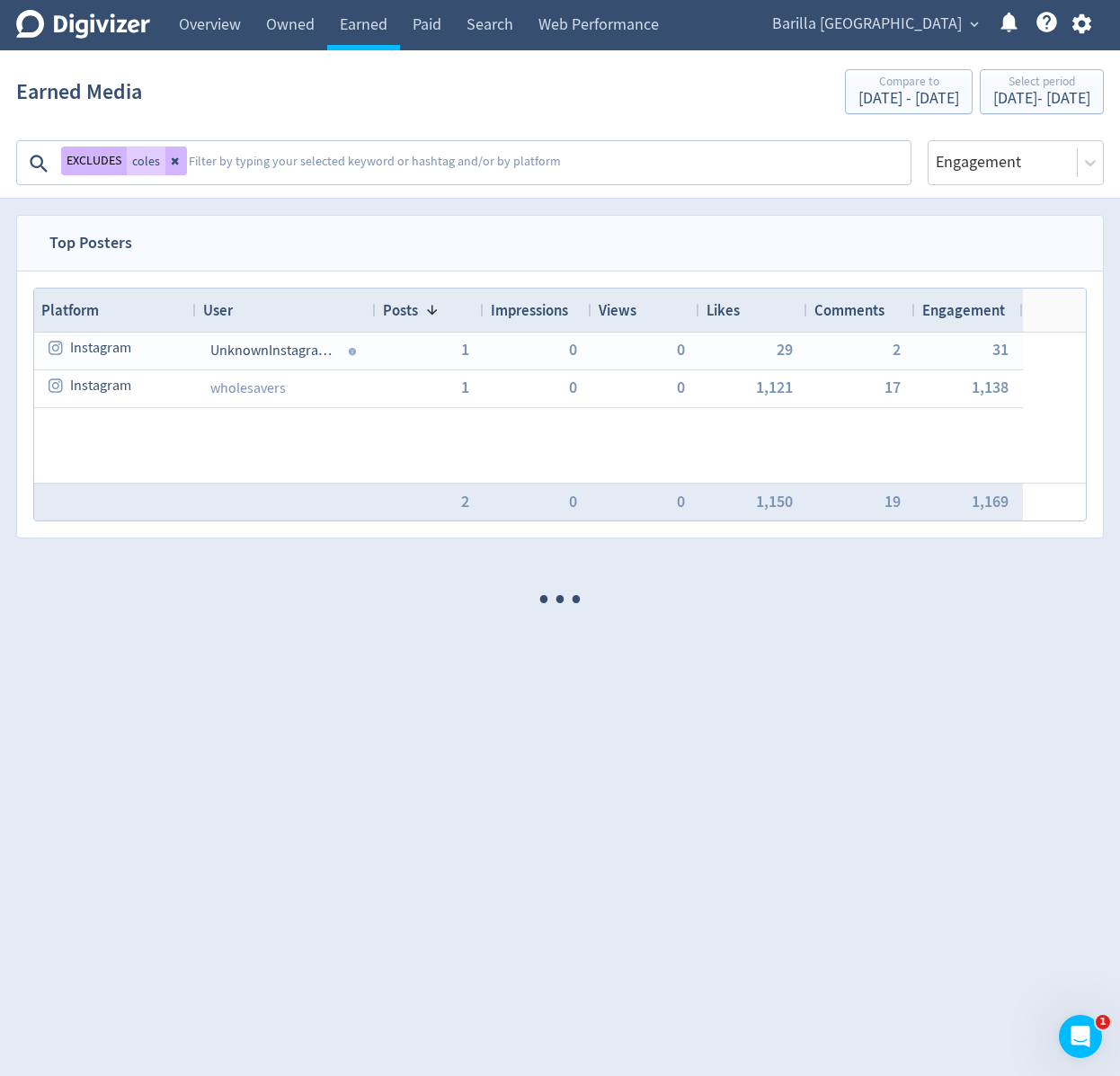
click at [268, 172] on textarea at bounding box center [548, 163] width 722 height 36
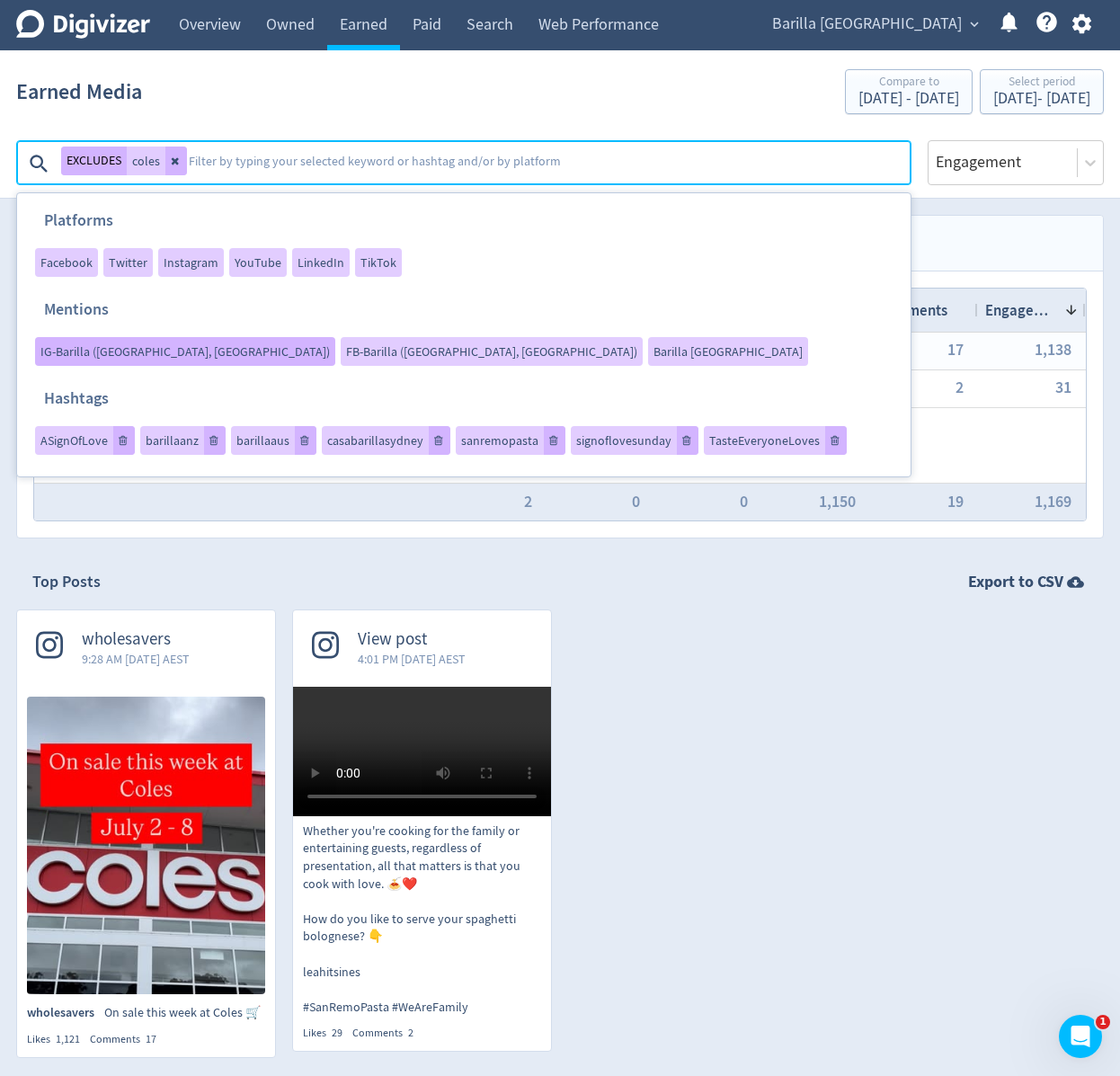
click at [330, 345] on span "IG-Barilla ([GEOGRAPHIC_DATA], [GEOGRAPHIC_DATA])" at bounding box center [185, 351] width 290 height 13
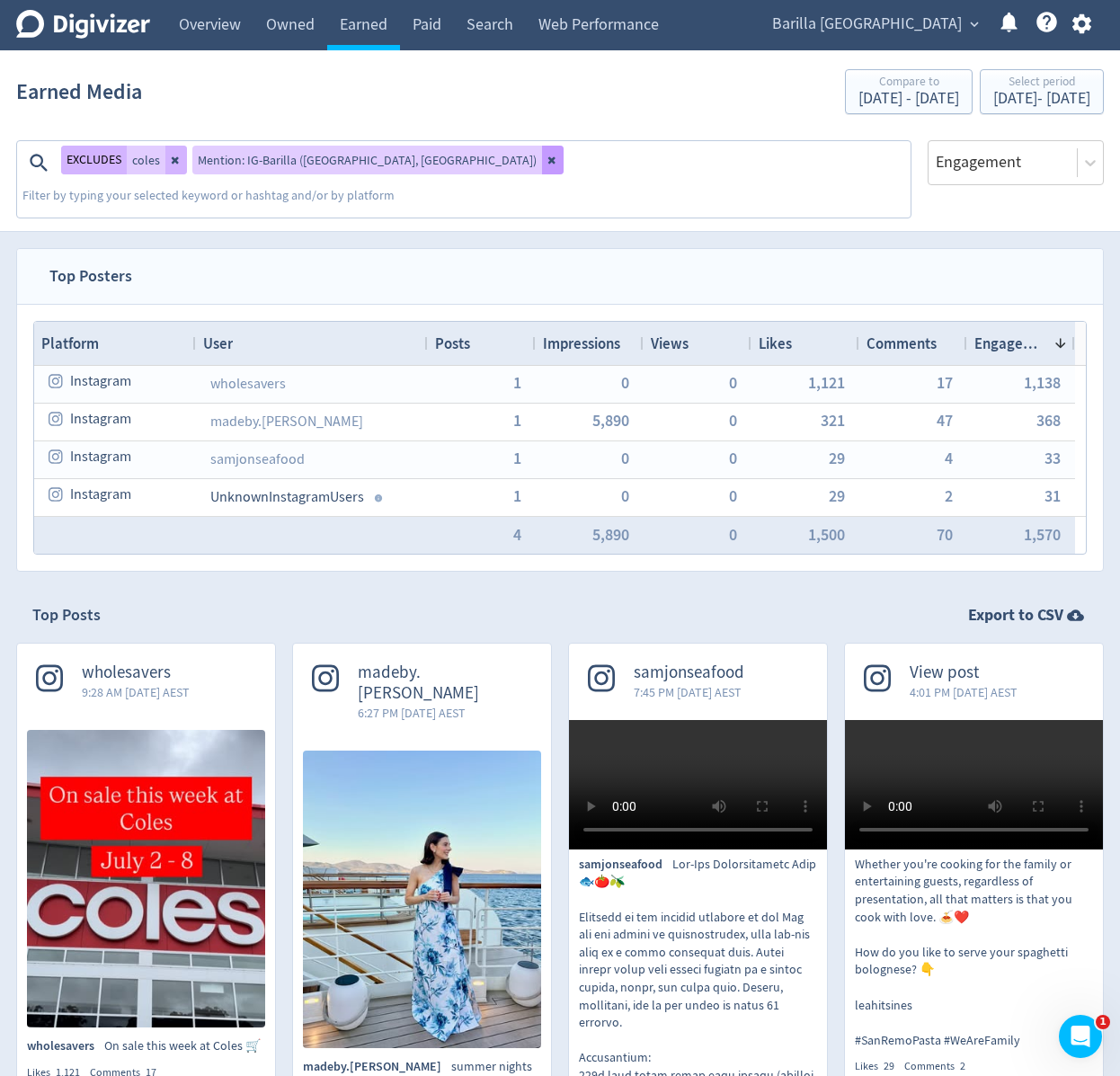
click at [548, 161] on icon at bounding box center [551, 159] width 7 height 7
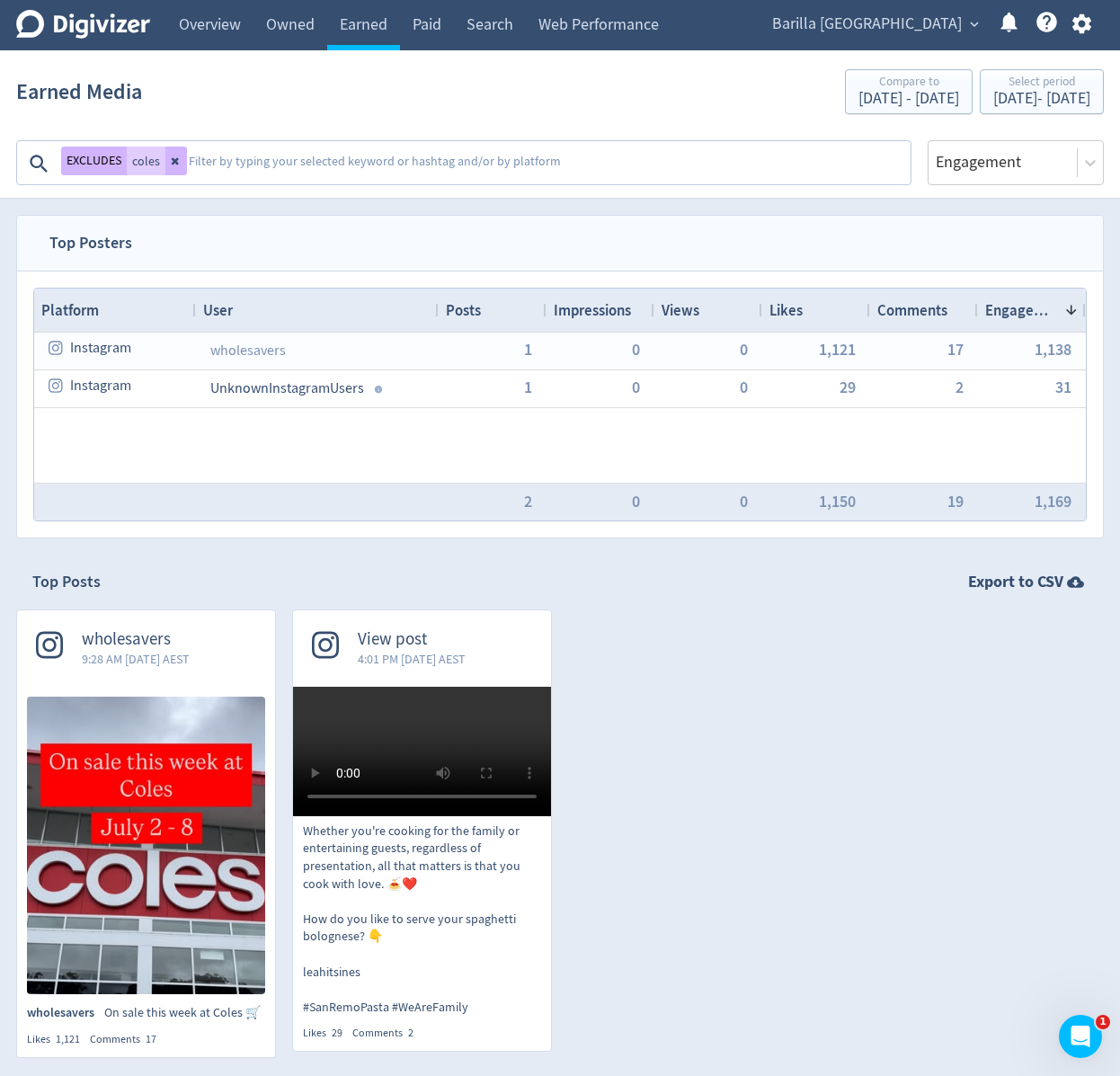
click at [440, 142] on div "EXCLUDES coles" at bounding box center [465, 162] width 892 height 43
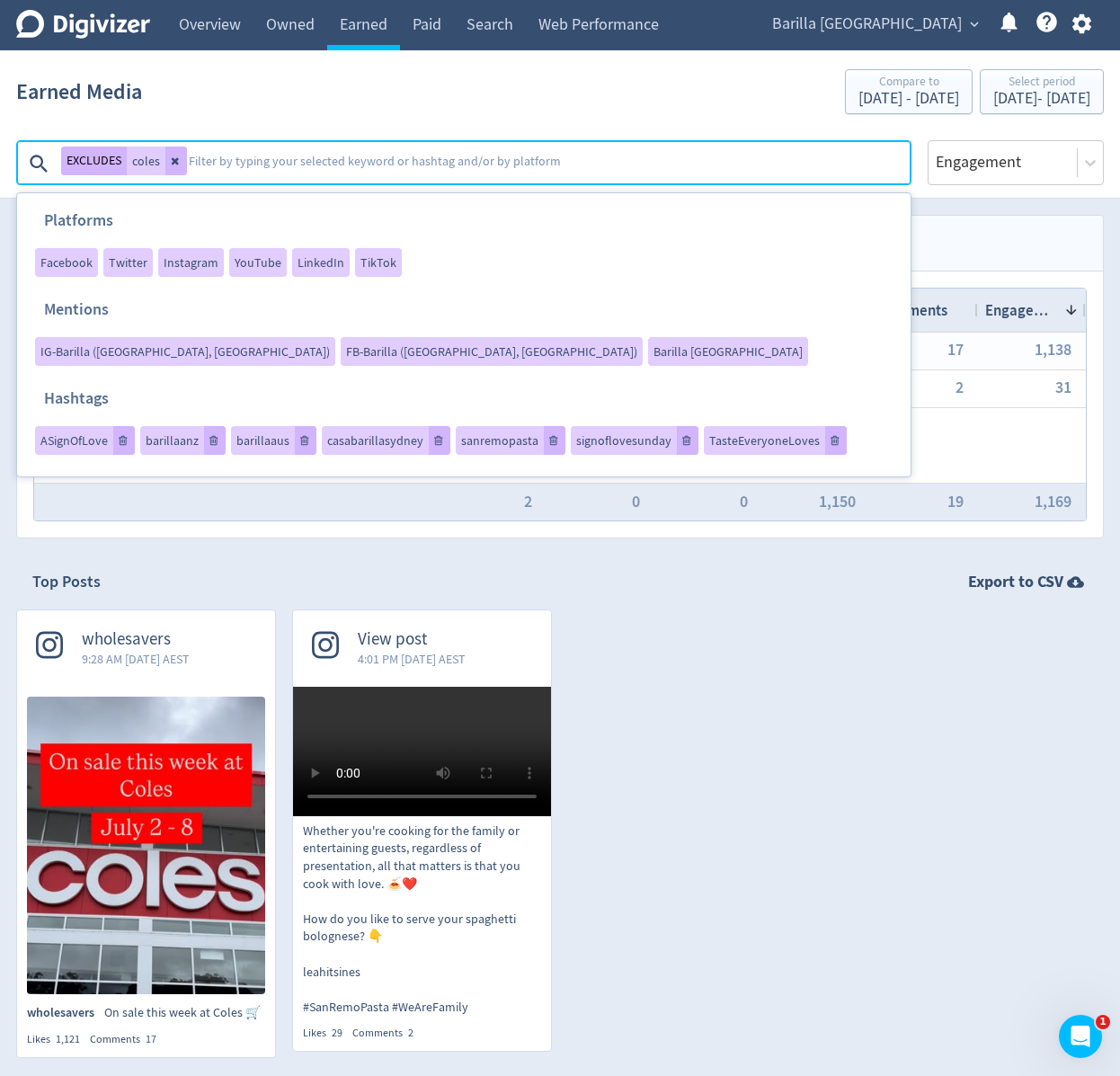
click at [444, 160] on textarea at bounding box center [548, 163] width 722 height 36
click at [588, 337] on div "FB-Barilla ([GEOGRAPHIC_DATA], [GEOGRAPHIC_DATA])" at bounding box center [491, 351] width 302 height 29
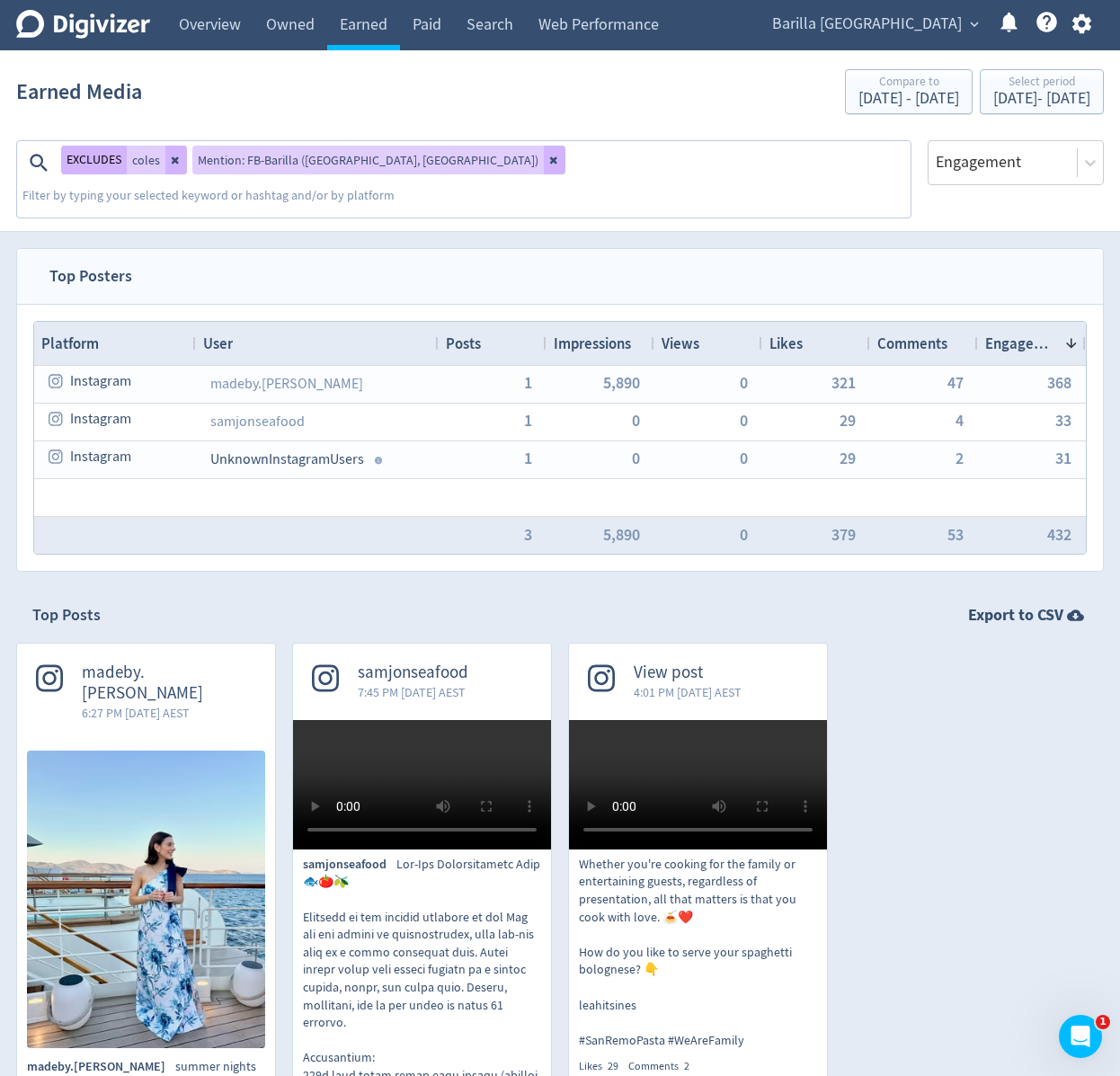
click at [518, 180] on textarea at bounding box center [465, 198] width 888 height 36
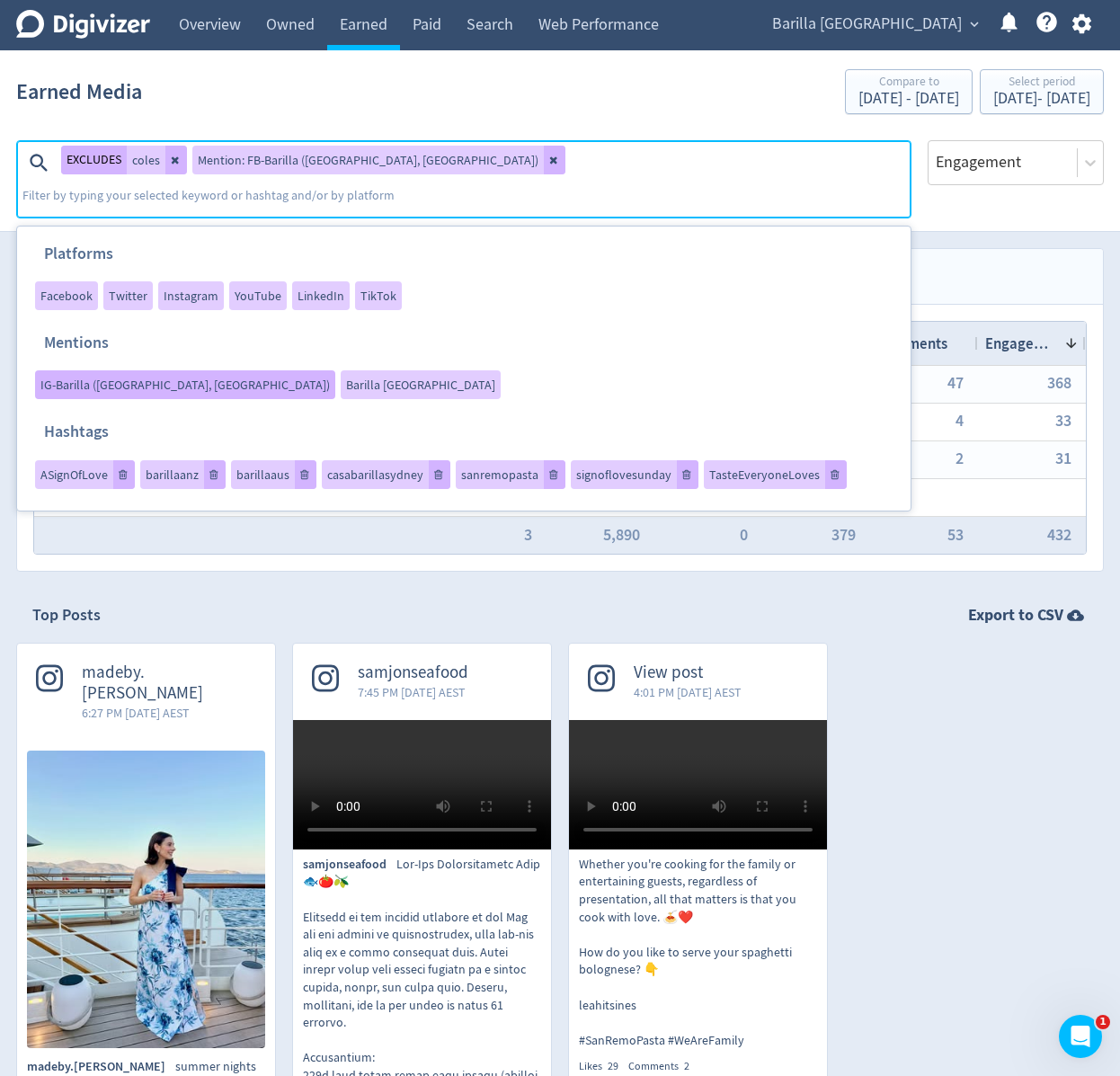
click at [330, 379] on span "IG-Barilla ([GEOGRAPHIC_DATA], [GEOGRAPHIC_DATA])" at bounding box center [185, 385] width 290 height 13
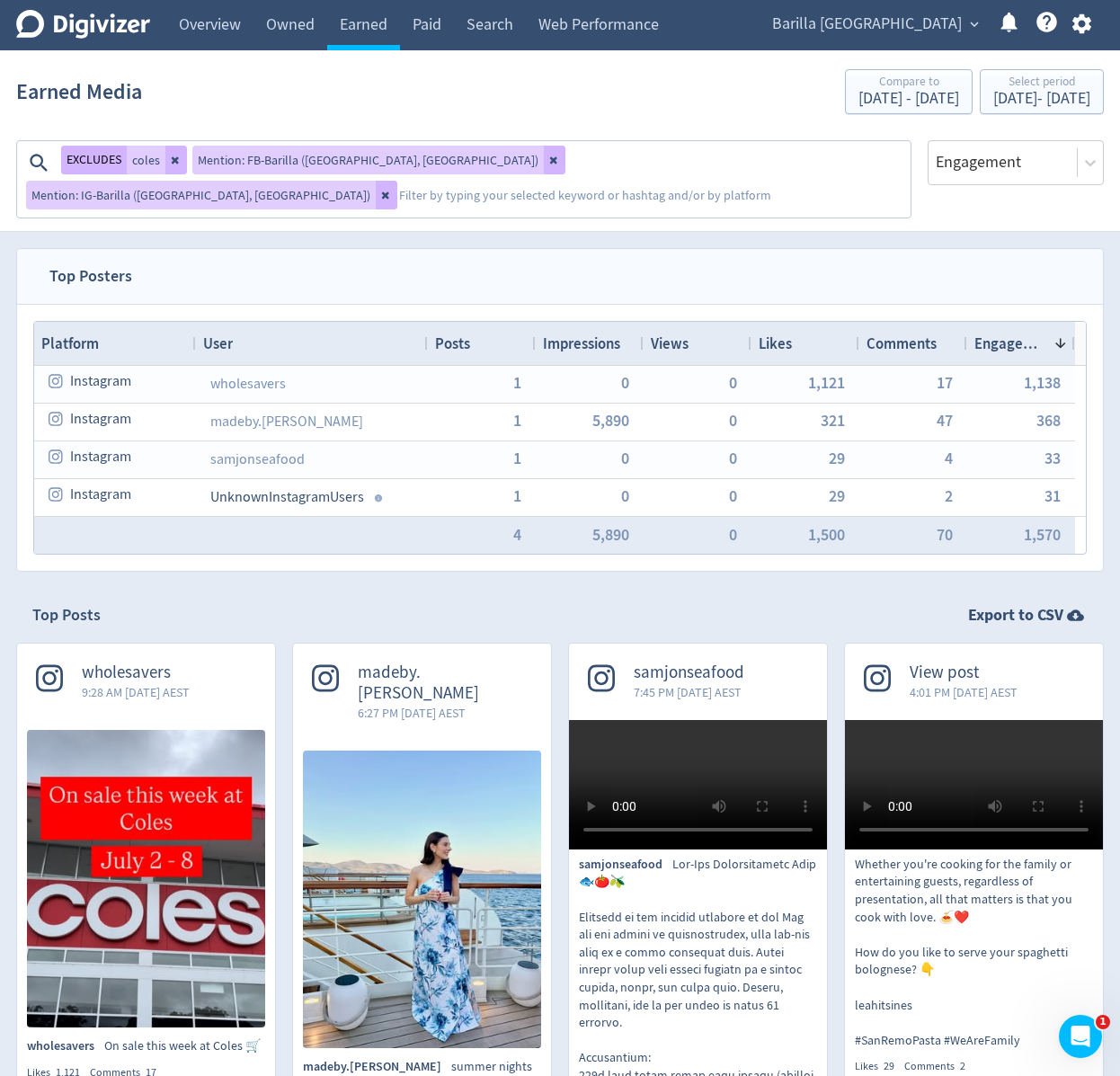
click at [580, 153] on div "EXCLUDES coles Mention: FB-Barilla ([GEOGRAPHIC_DATA], [GEOGRAPHIC_DATA]) Menti…" at bounding box center [465, 179] width 892 height 76
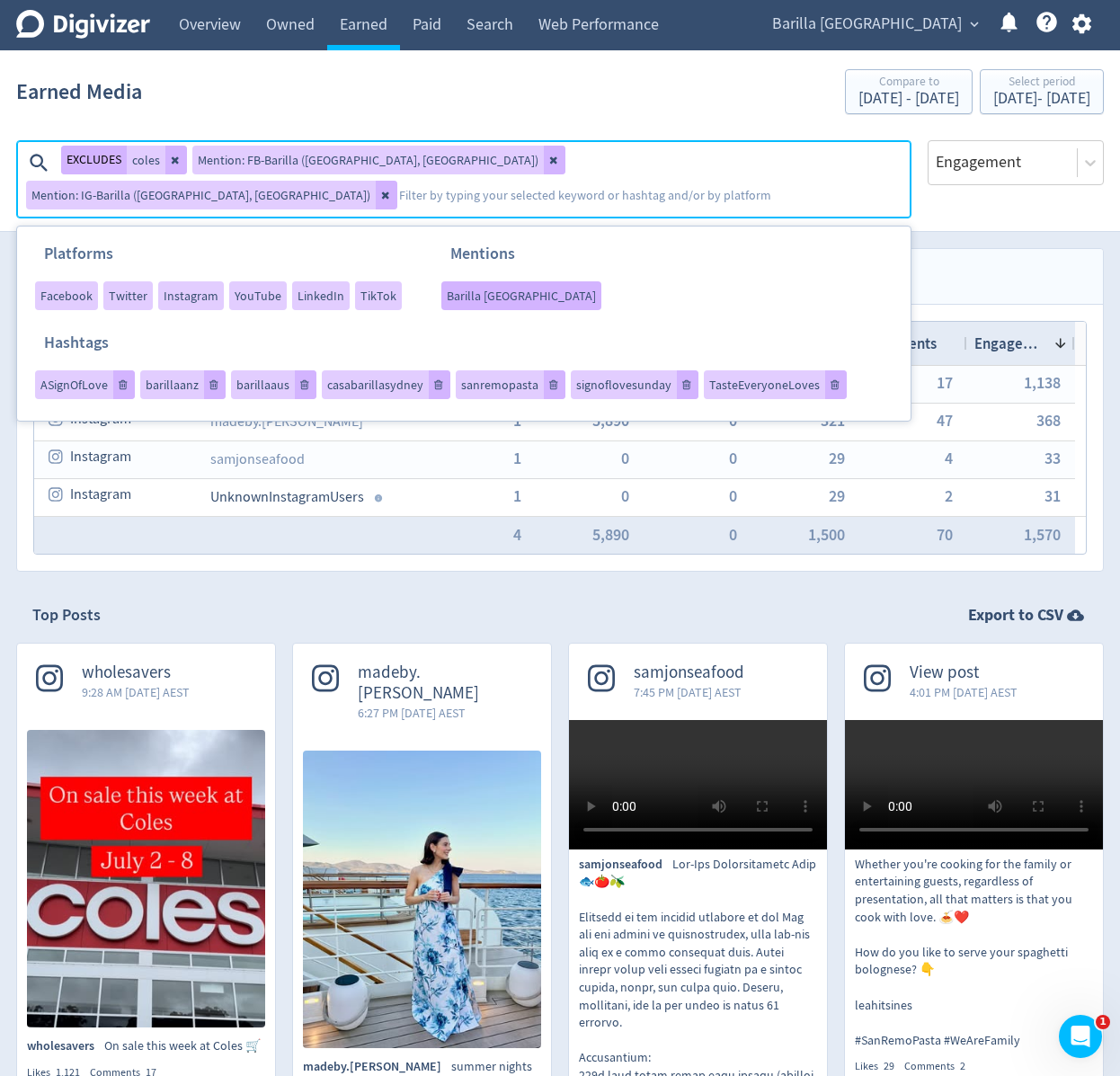
click at [470, 291] on span "Barilla [GEOGRAPHIC_DATA]" at bounding box center [521, 296] width 149 height 13
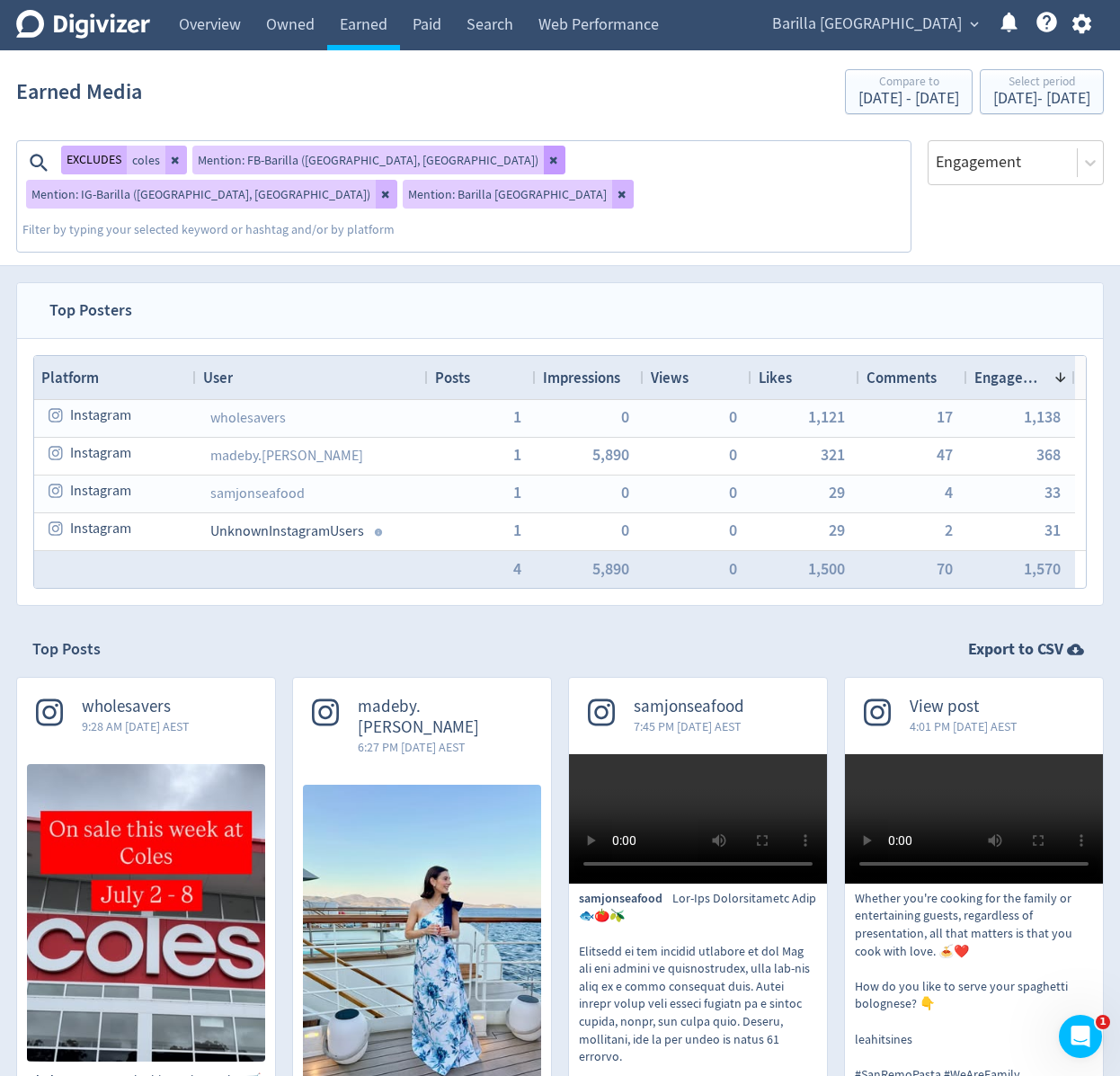
click at [544, 167] on button at bounding box center [555, 159] width 22 height 29
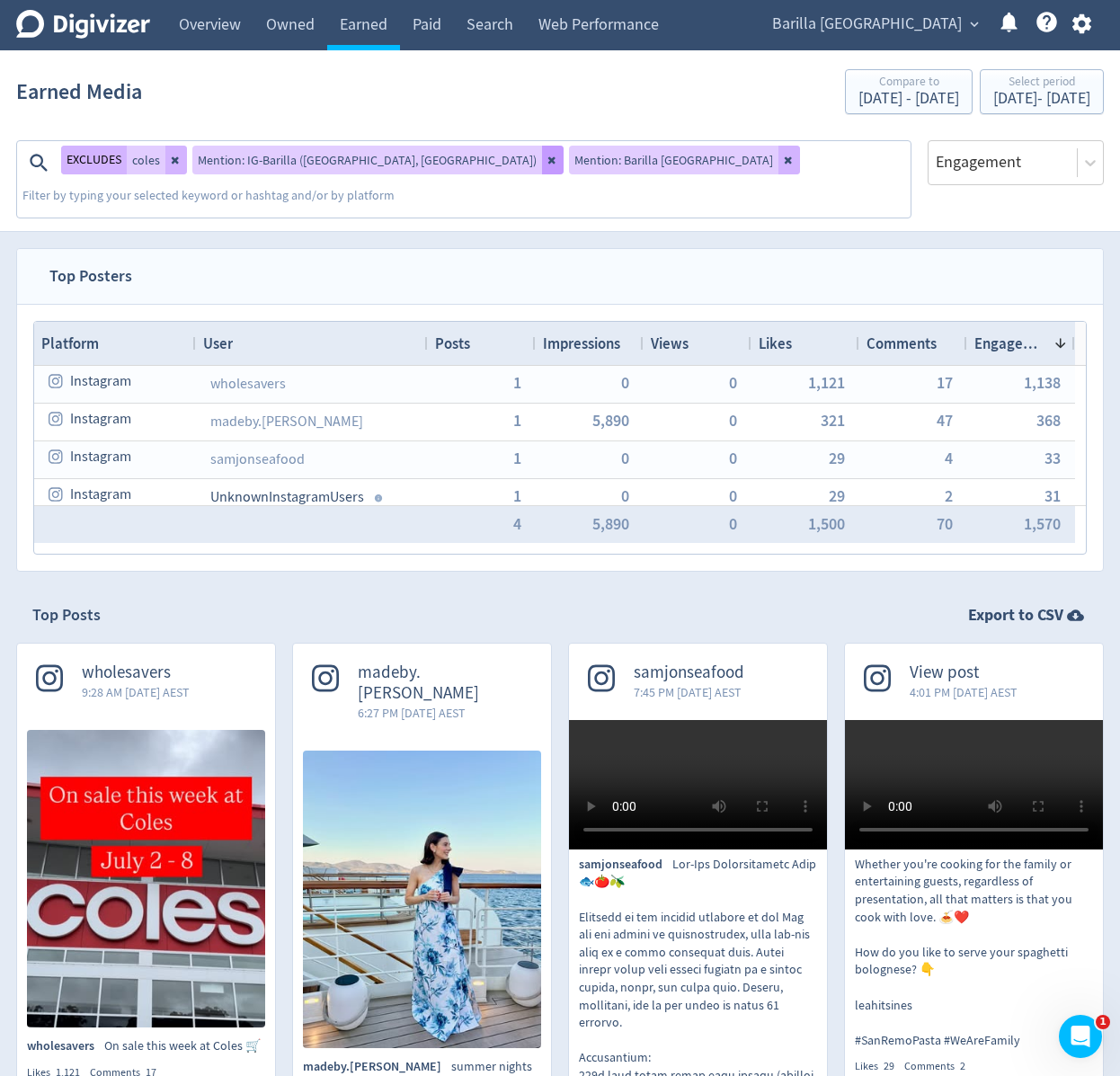
click at [542, 167] on button at bounding box center [553, 159] width 22 height 29
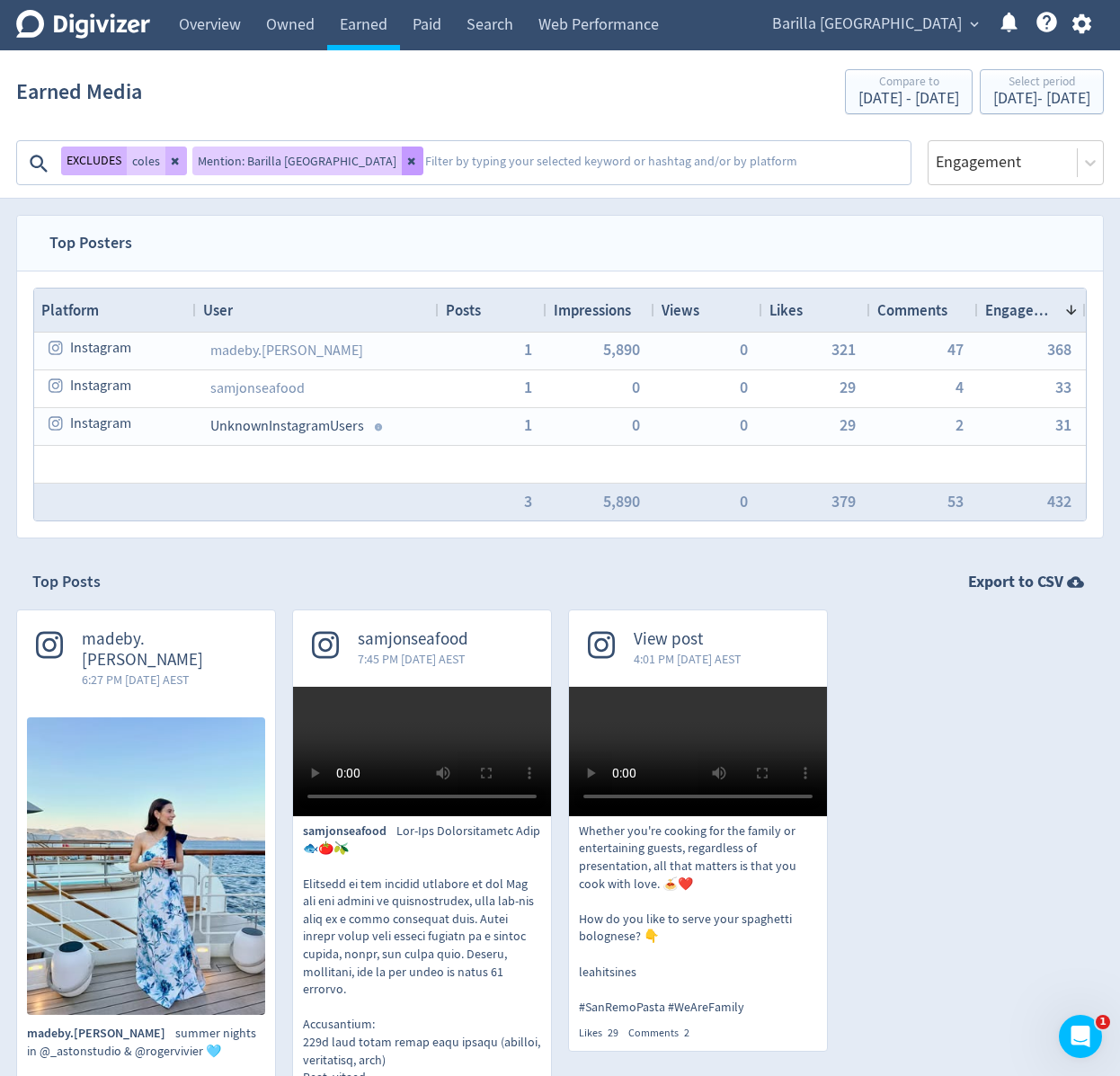
click at [409, 162] on icon at bounding box center [412, 161] width 7 height 7
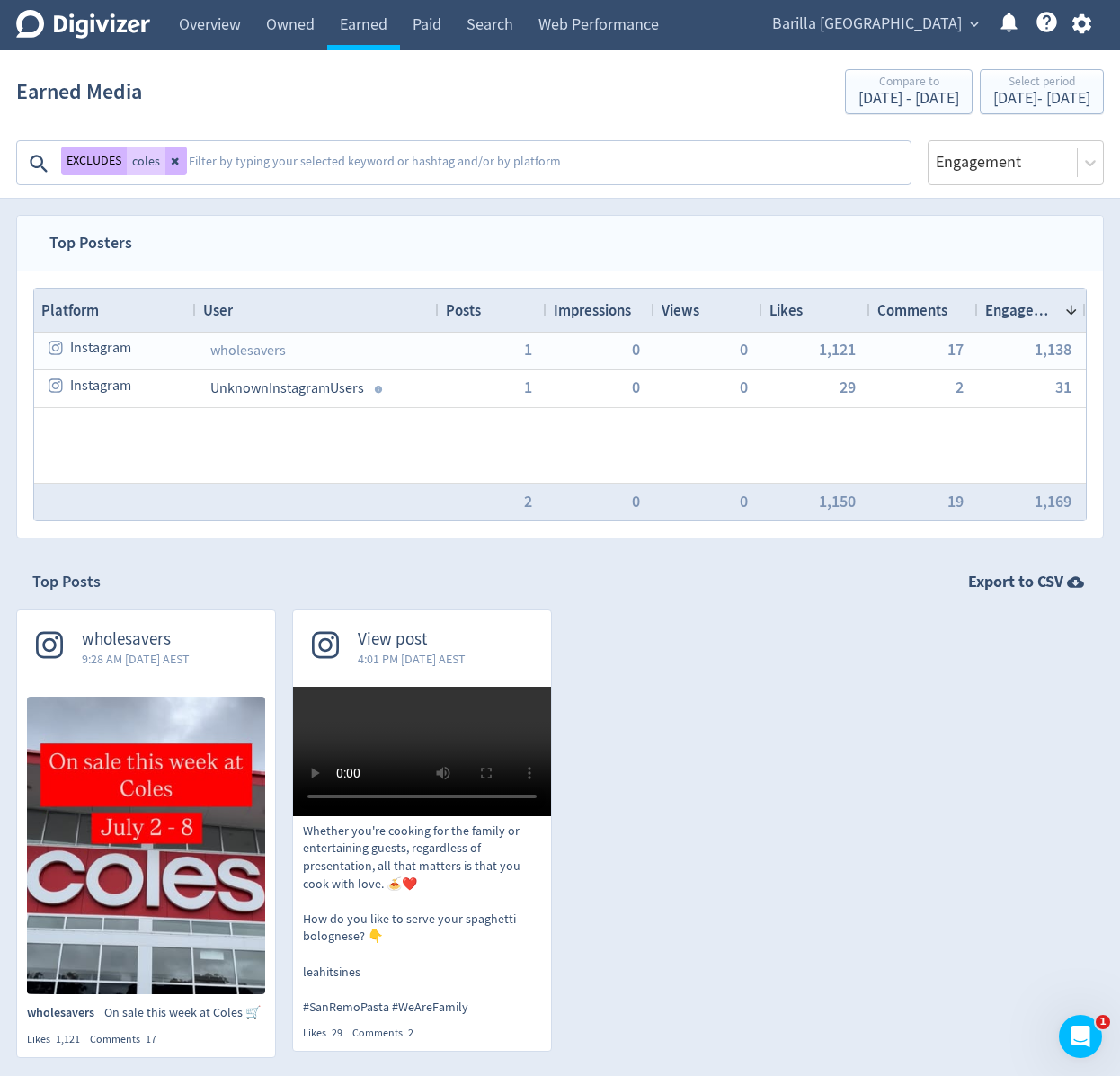
click at [375, 166] on textarea at bounding box center [548, 163] width 722 height 36
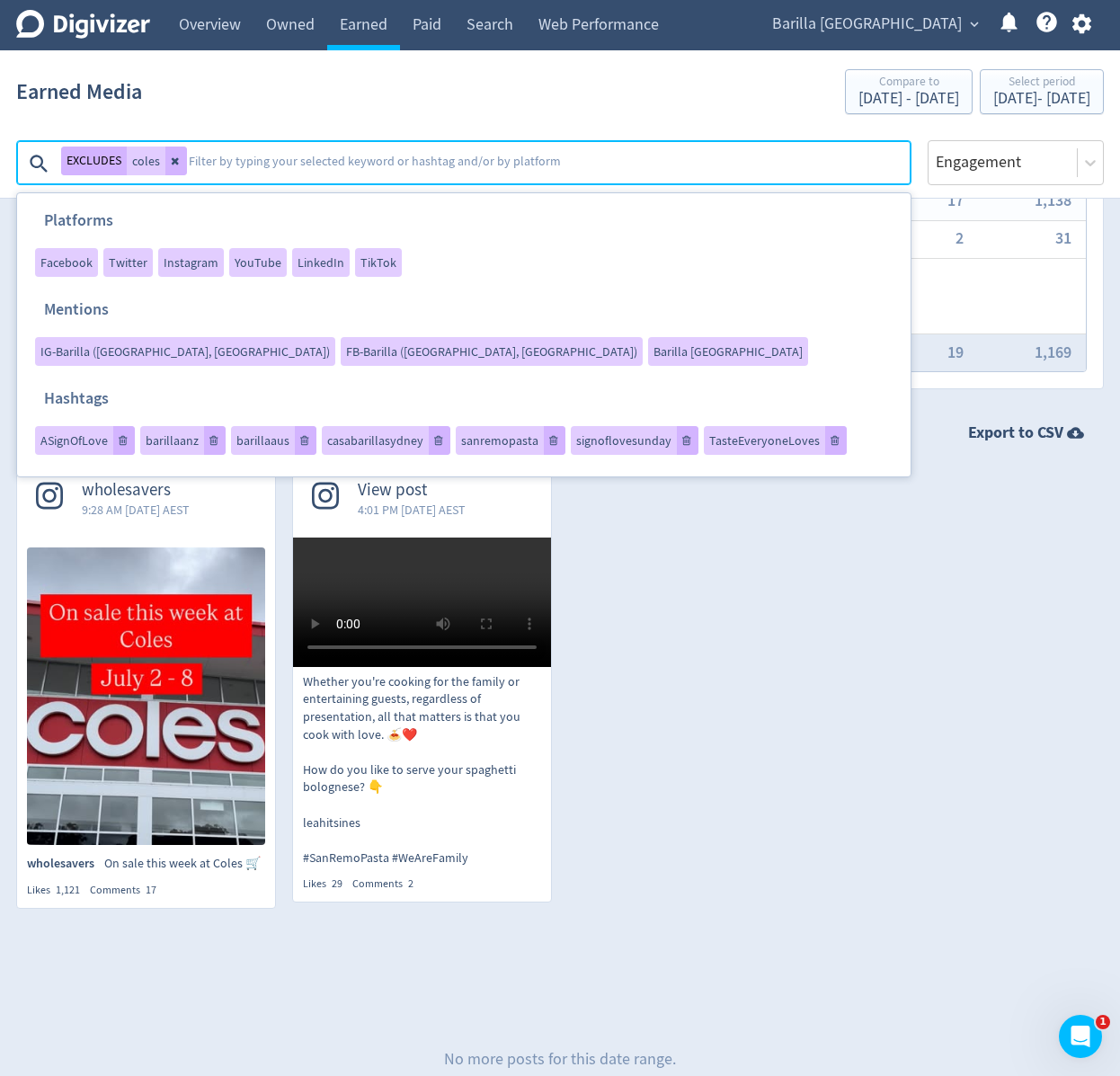
scroll to position [216, 0]
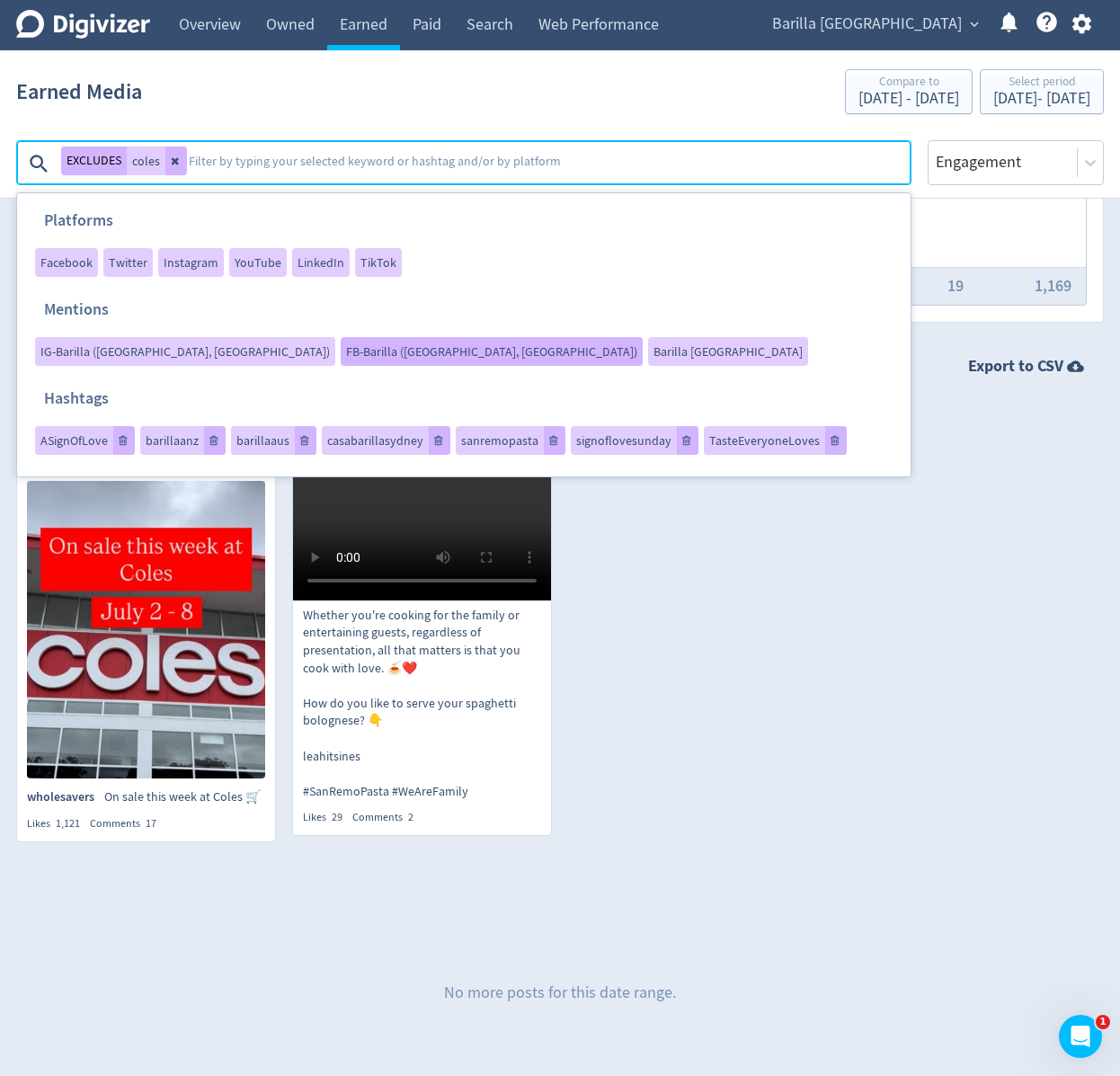
click at [607, 345] on span "FB-Barilla ([GEOGRAPHIC_DATA], [GEOGRAPHIC_DATA])" at bounding box center [492, 351] width 291 height 13
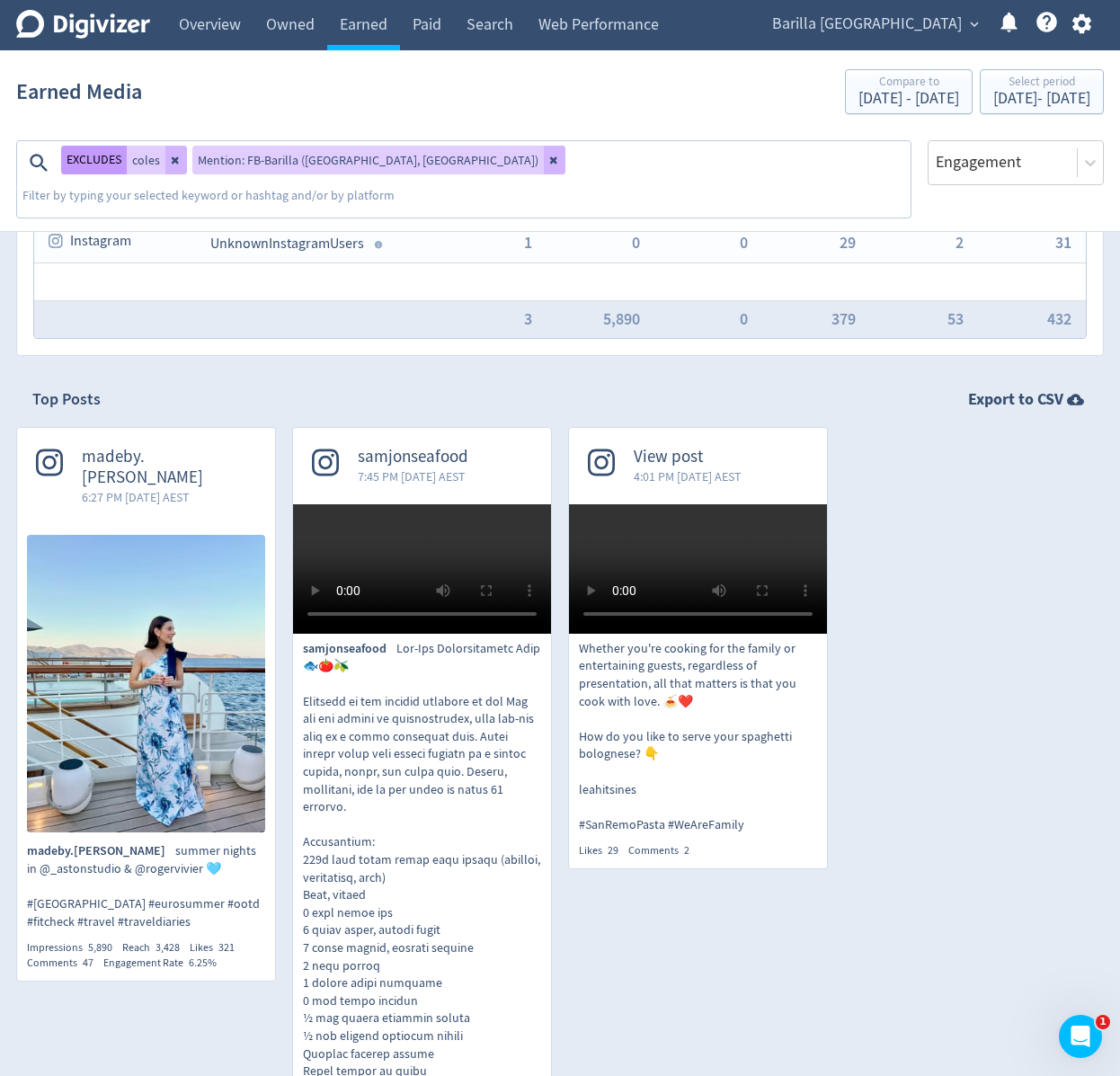
click at [110, 167] on button "EXCLUDES" at bounding box center [94, 159] width 65 height 29
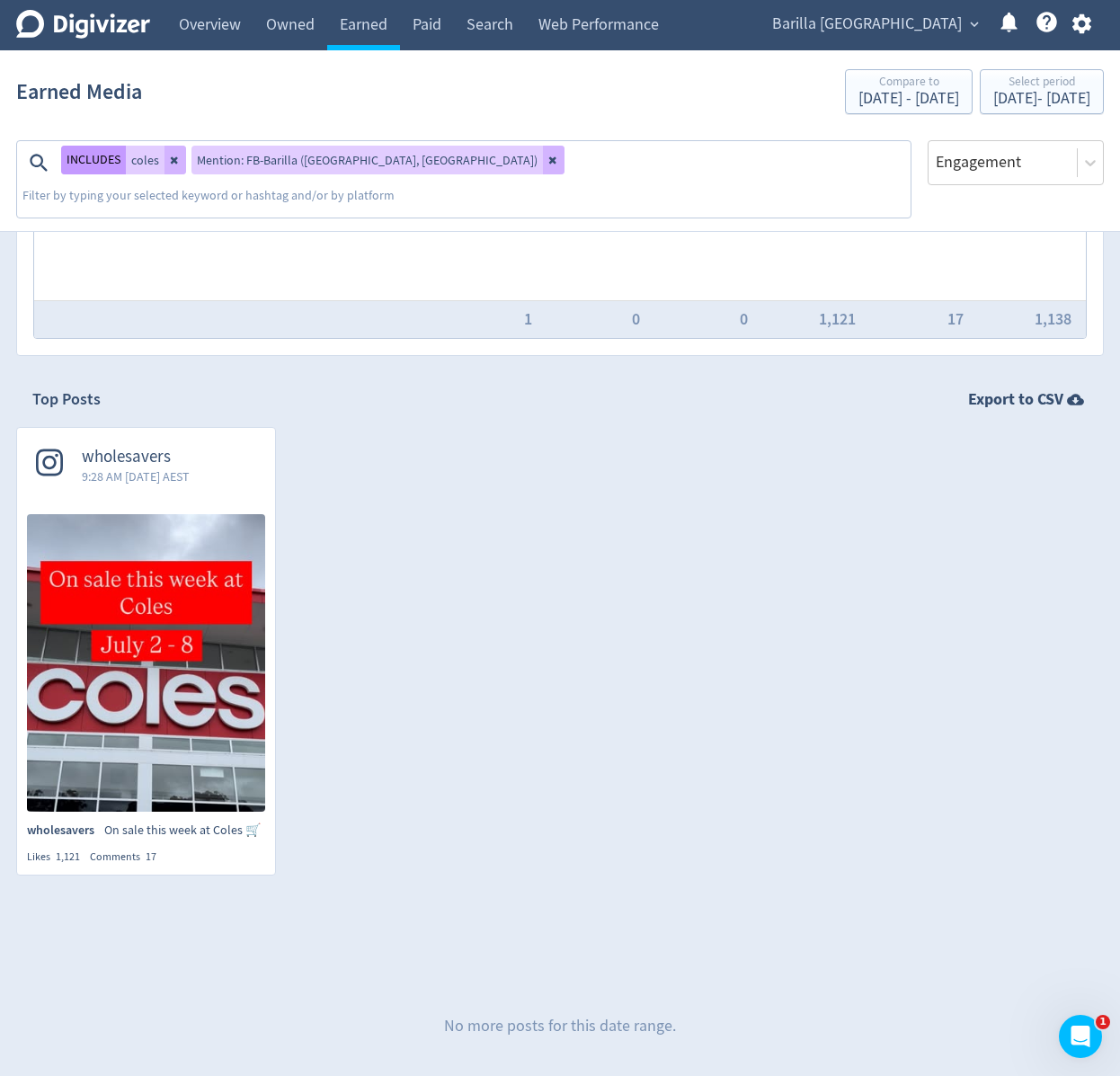
click at [110, 167] on button "INCLUDES" at bounding box center [93, 159] width 64 height 29
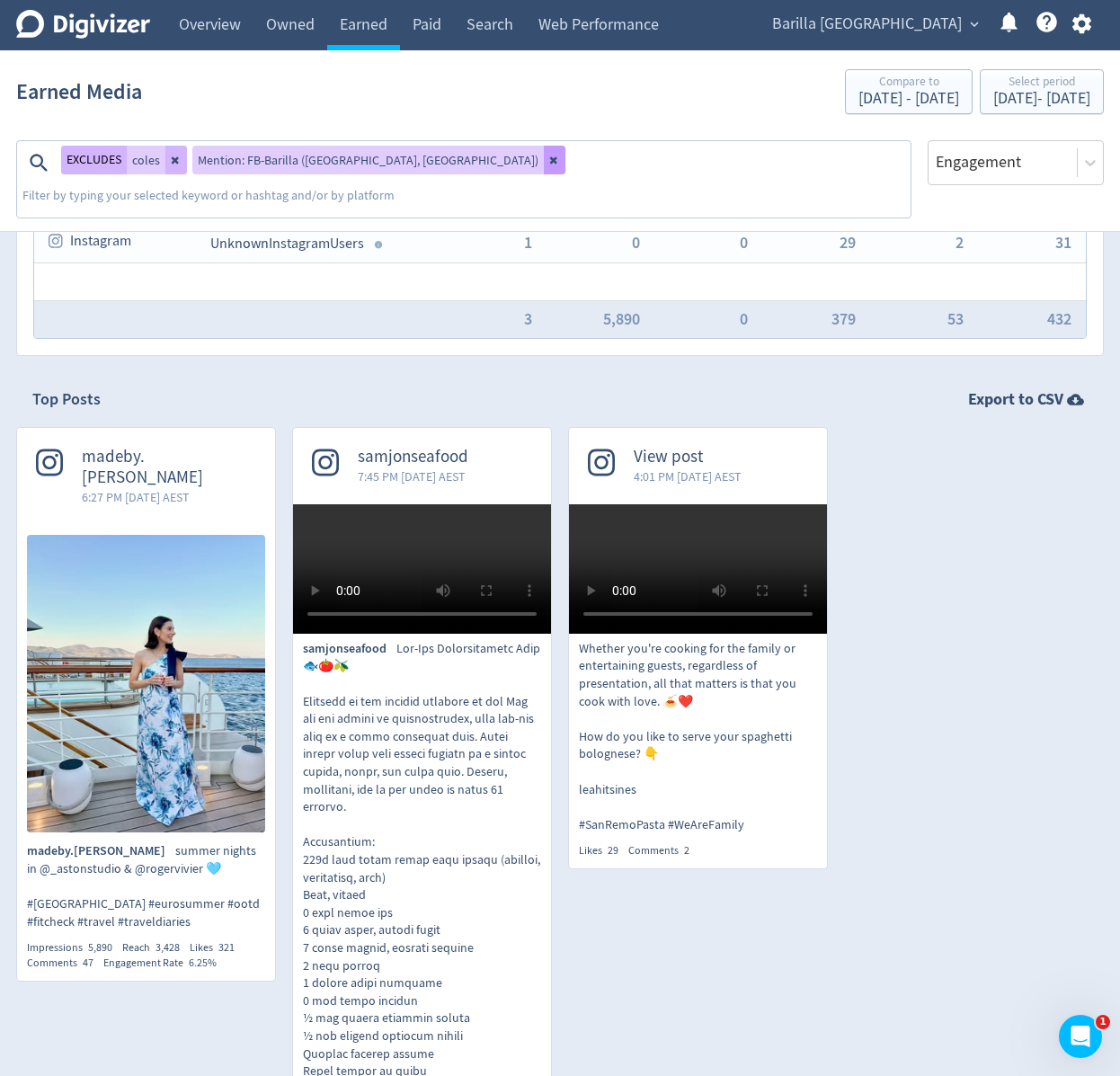
click at [544, 167] on button at bounding box center [555, 159] width 22 height 29
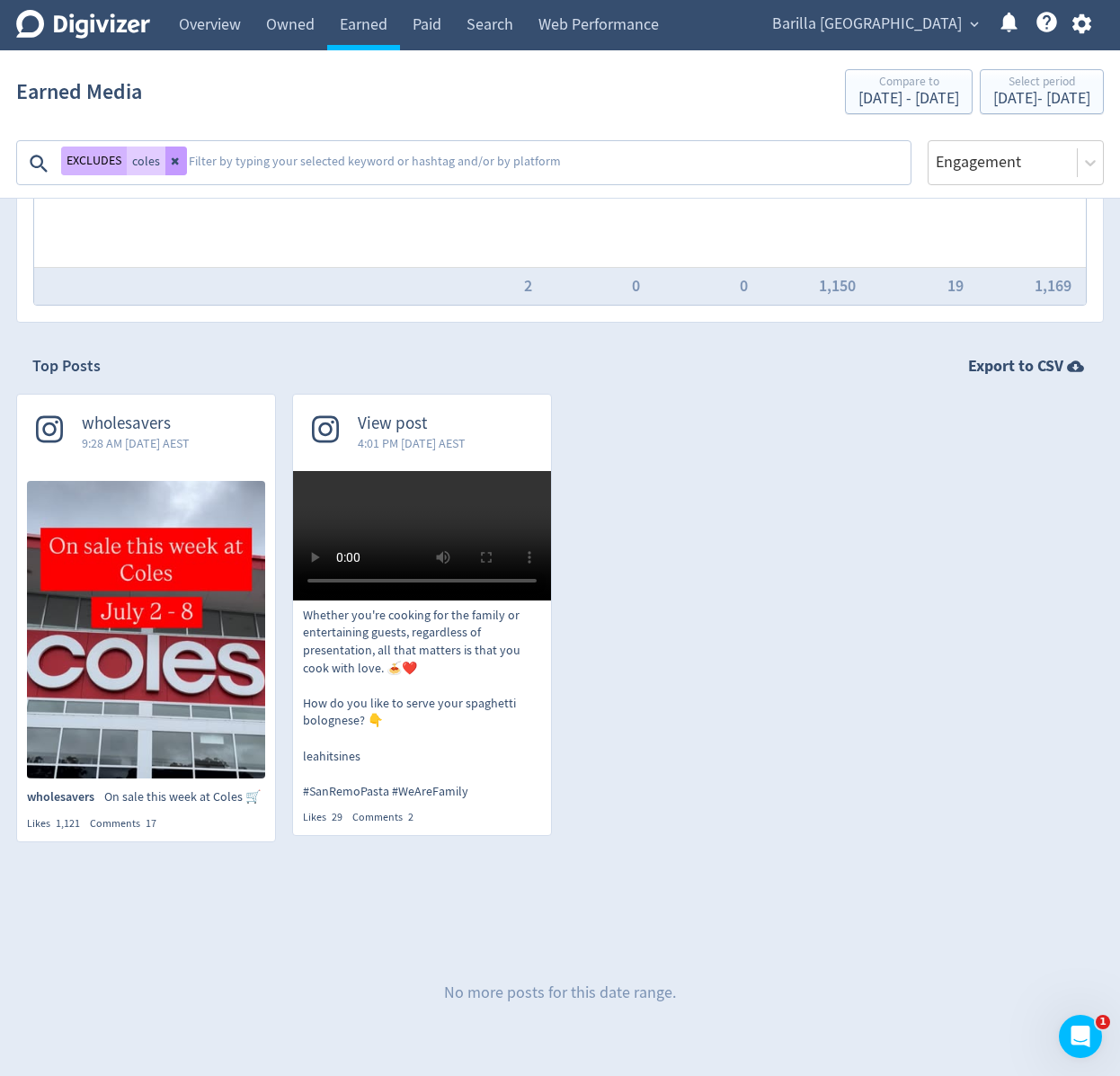
click at [184, 166] on button at bounding box center [176, 160] width 22 height 29
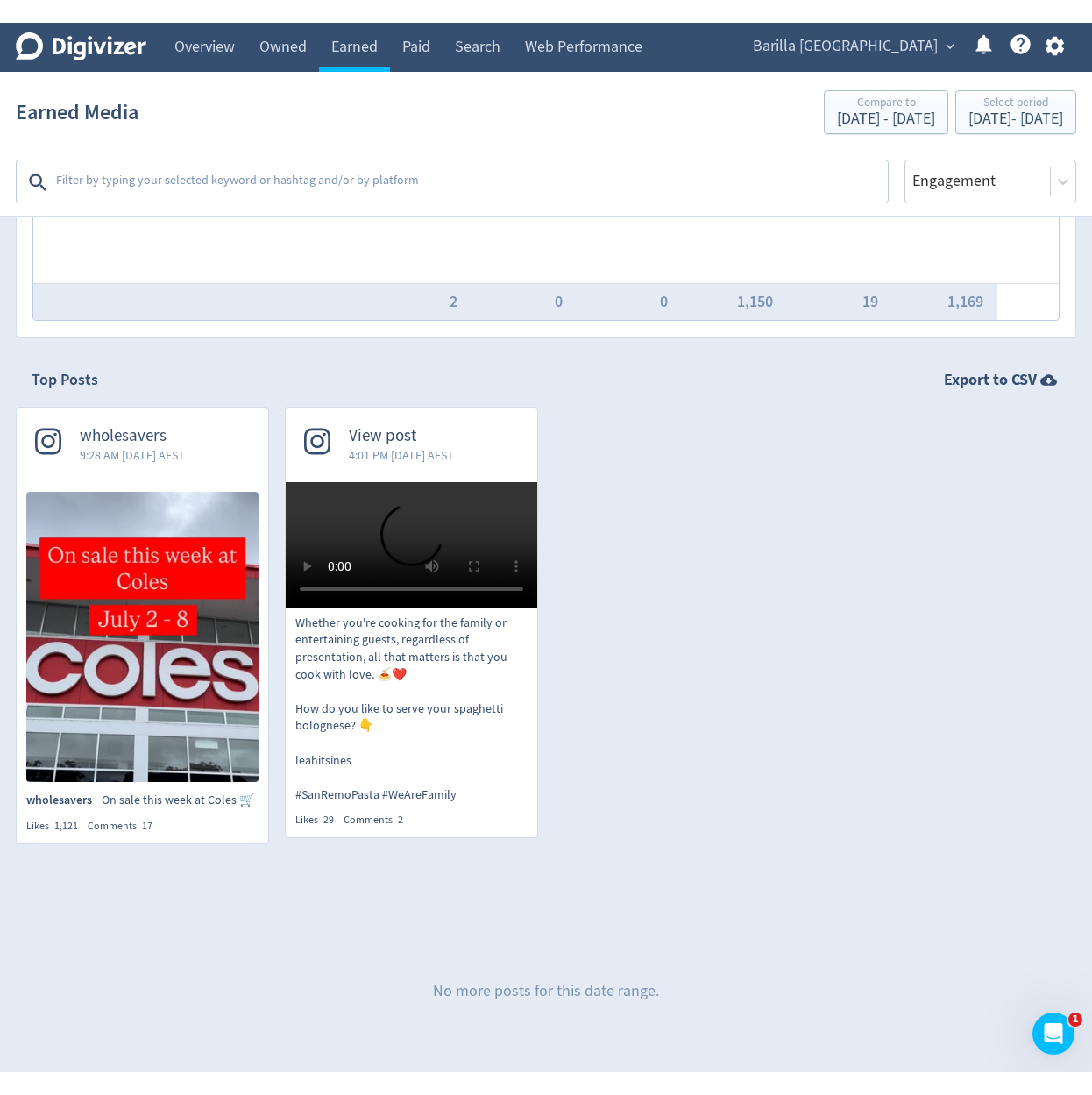
scroll to position [0, 0]
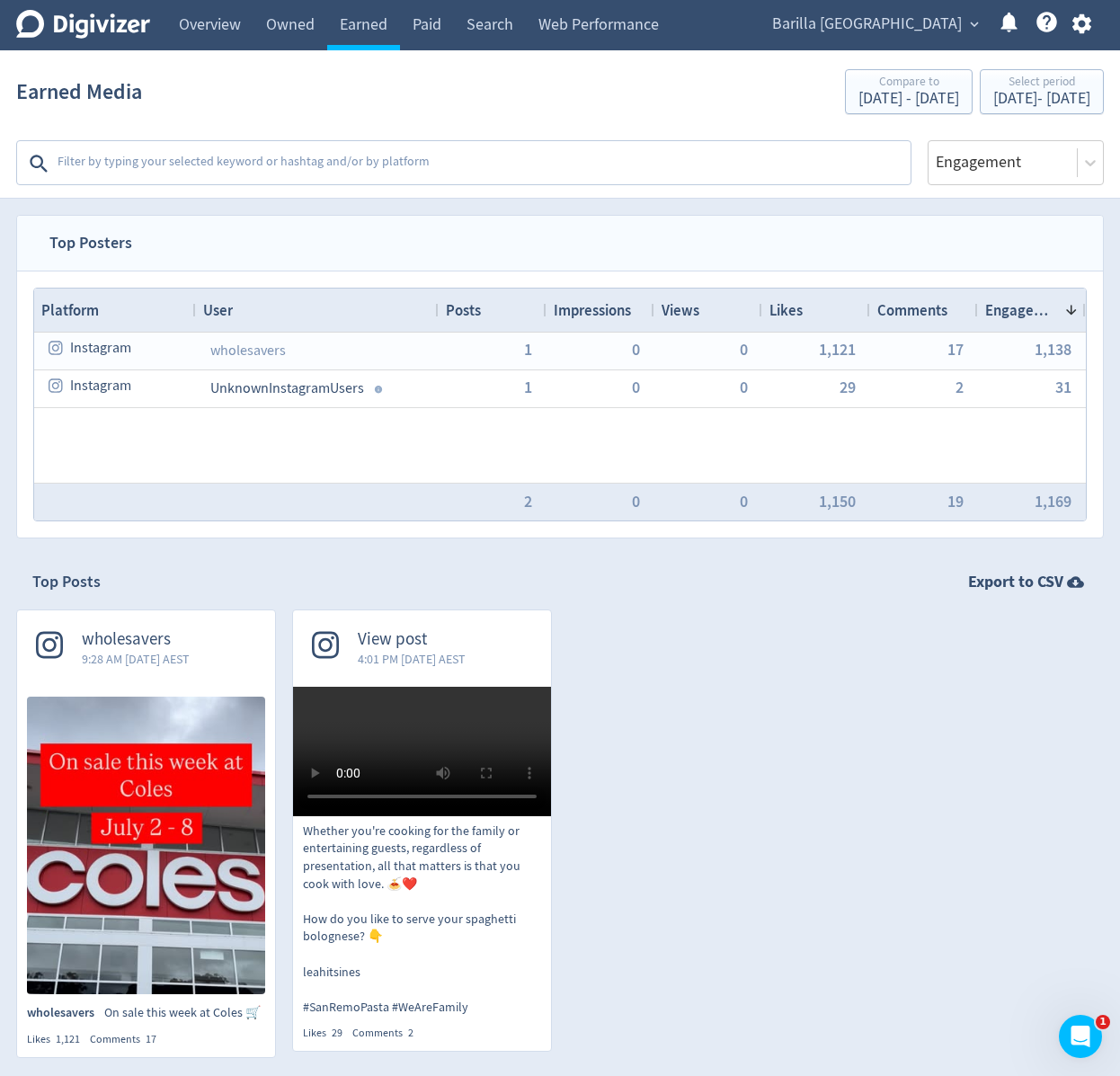
click at [248, 166] on textarea at bounding box center [482, 163] width 853 height 36
click at [743, 627] on div "wholesavers 9:28 AM [DATE] AEST wholesavers On sale this week at Coles 🛒 Likes …" at bounding box center [552, 841] width 1104 height 464
click at [500, 157] on textarea at bounding box center [482, 163] width 853 height 36
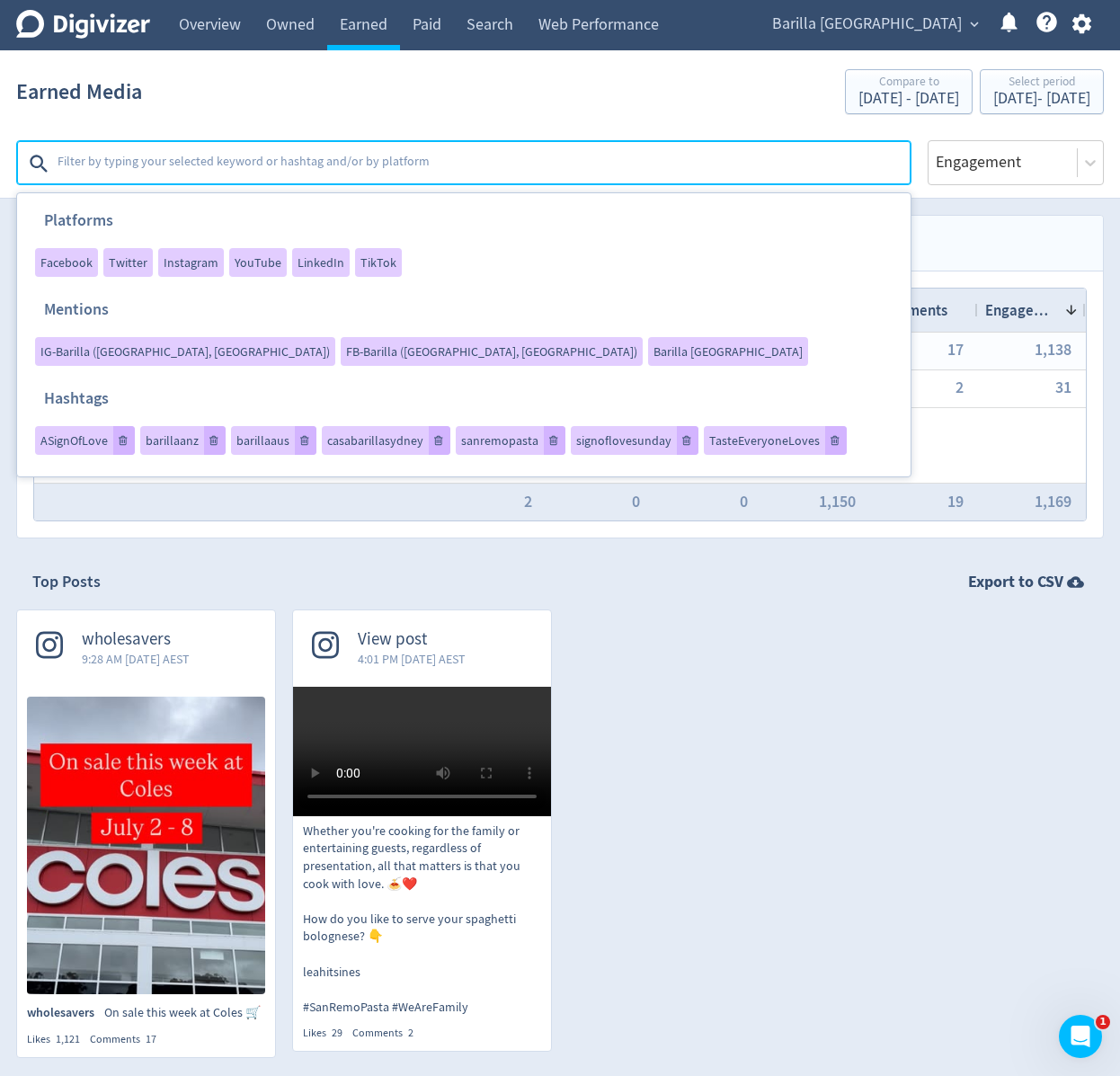
click at [934, 222] on nav "Top Posters" at bounding box center [560, 242] width 1086 height 54
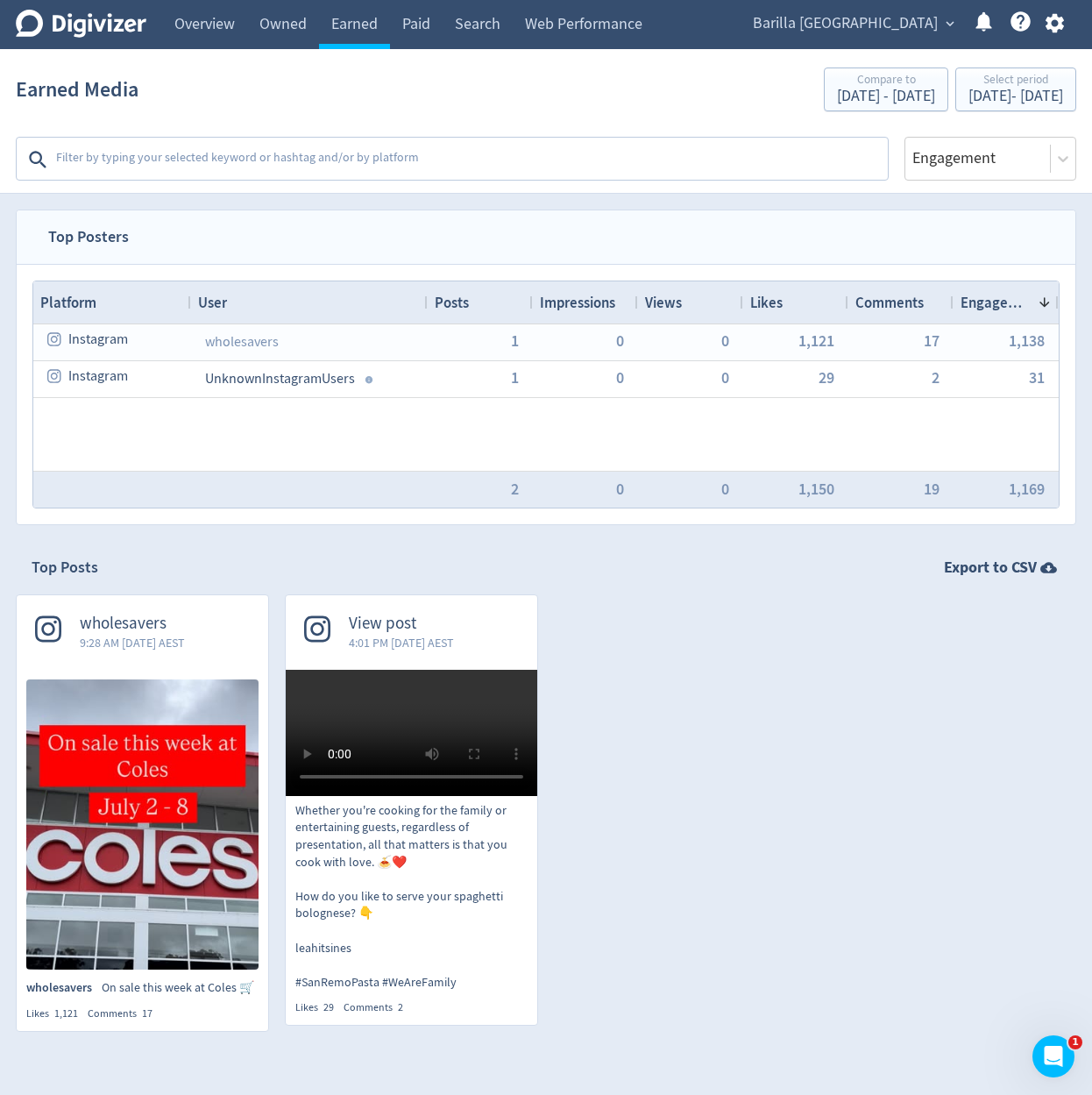
click at [821, 561] on div "Top Posts Export to CSV" at bounding box center [546, 567] width 1029 height 22
